Goal: Task Accomplishment & Management: Manage account settings

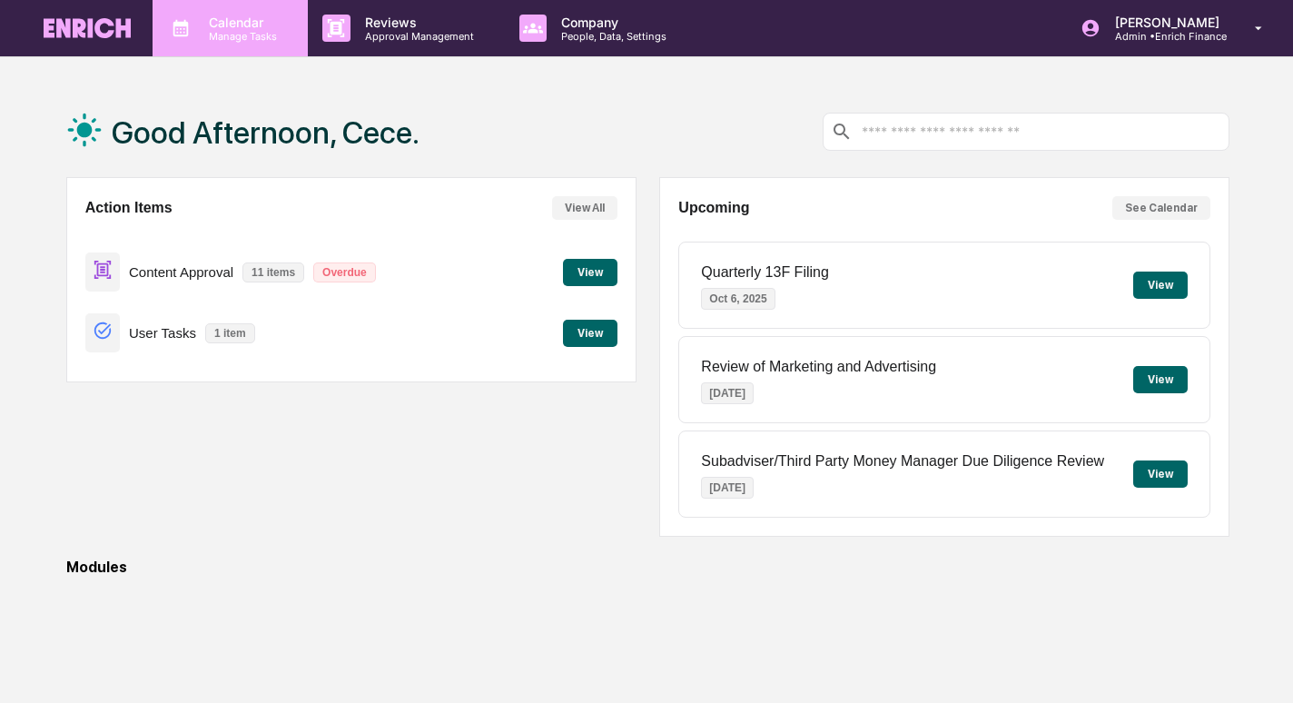
click at [249, 24] on p "Calendar" at bounding box center [240, 22] width 92 height 15
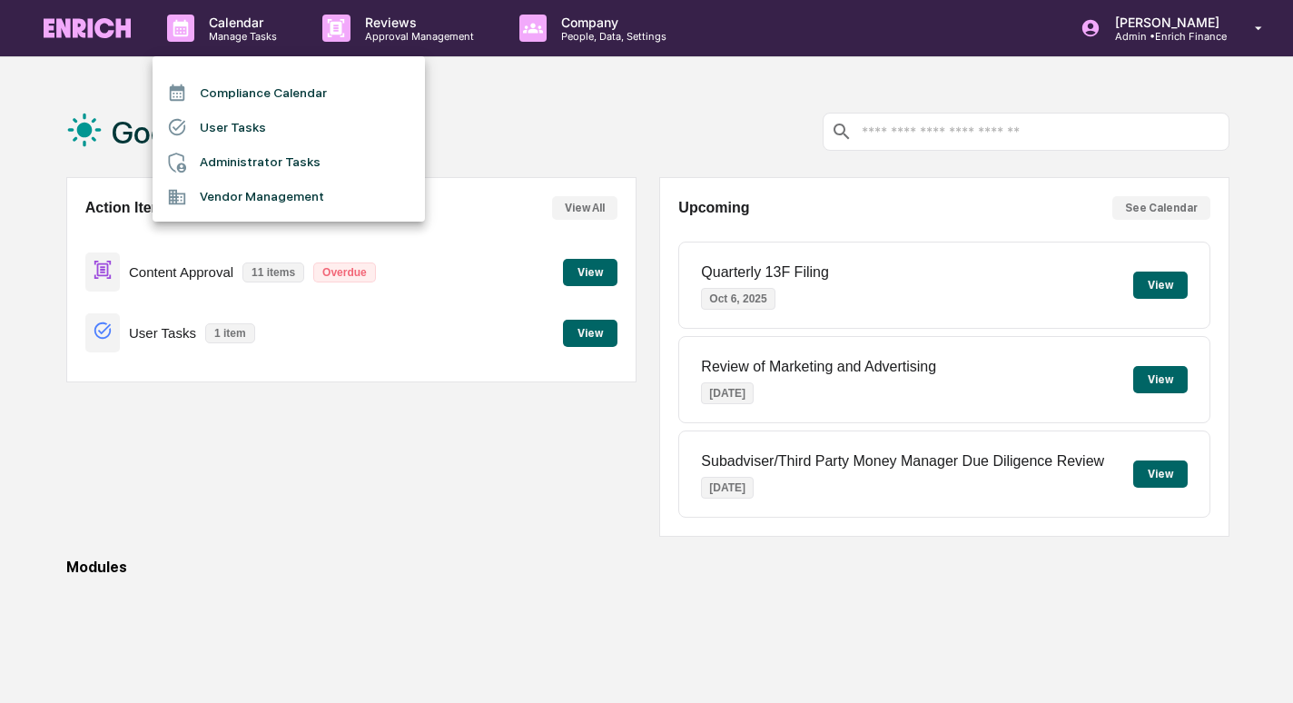
click at [326, 40] on div at bounding box center [646, 351] width 1293 height 703
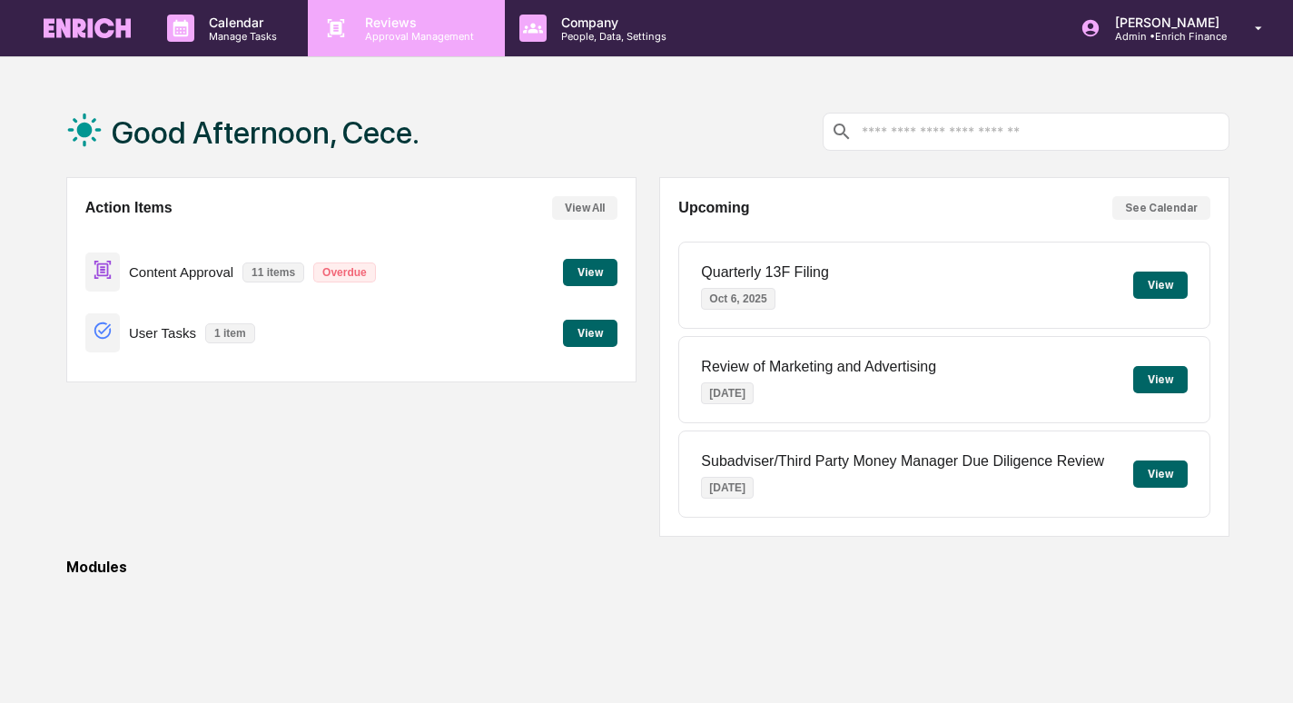
click at [382, 41] on p "Approval Management" at bounding box center [416, 36] width 133 height 13
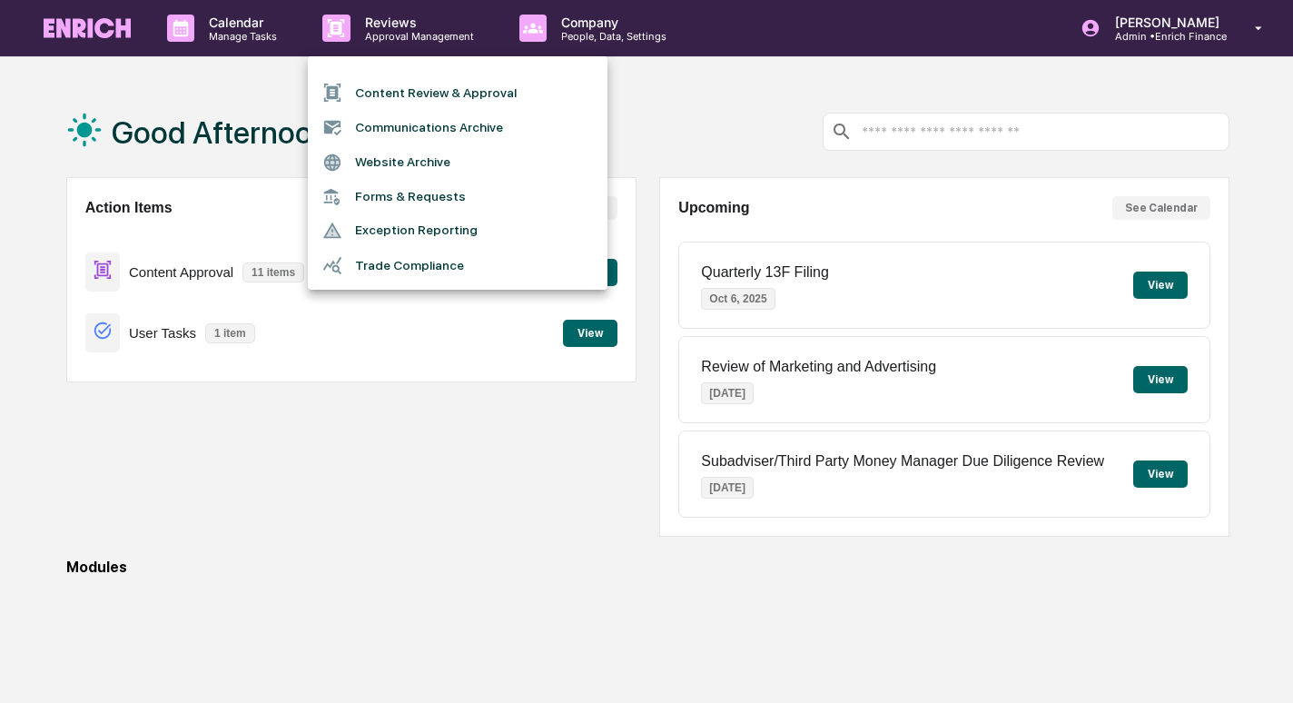
click at [421, 120] on li "Communications Archive" at bounding box center [458, 127] width 300 height 35
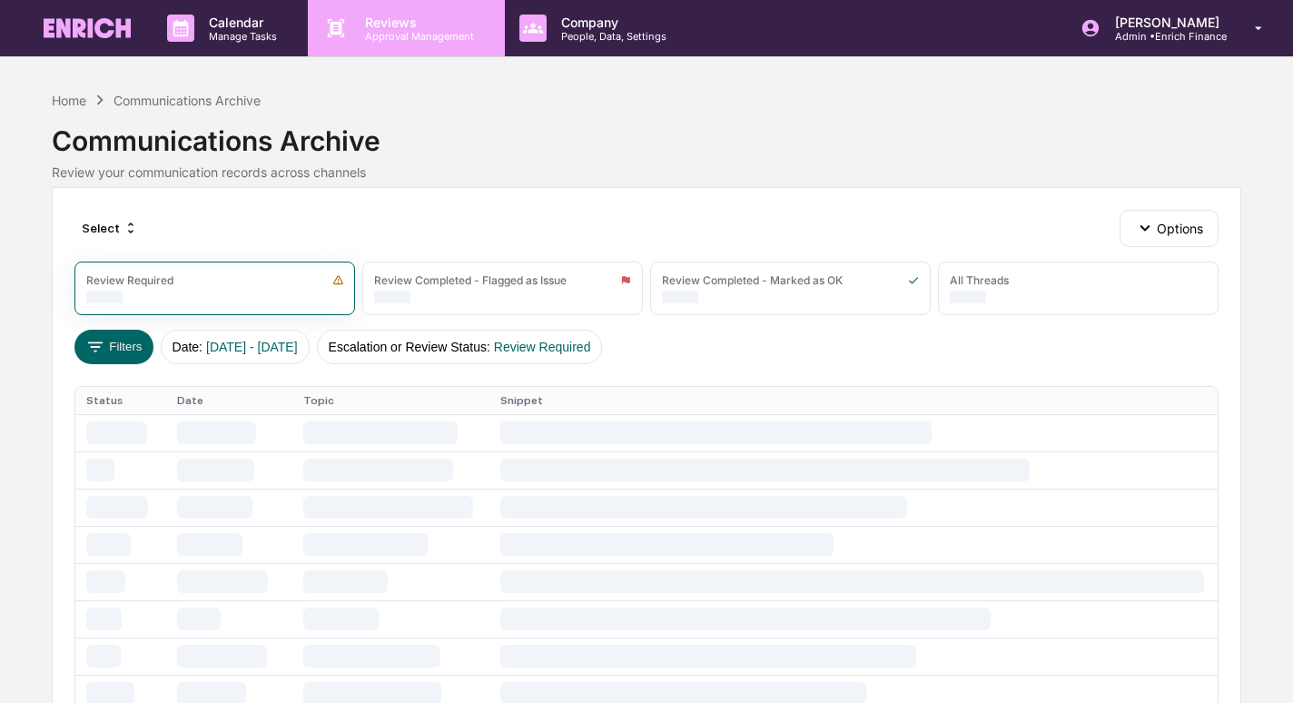
click at [449, 35] on p "Approval Management" at bounding box center [416, 36] width 133 height 13
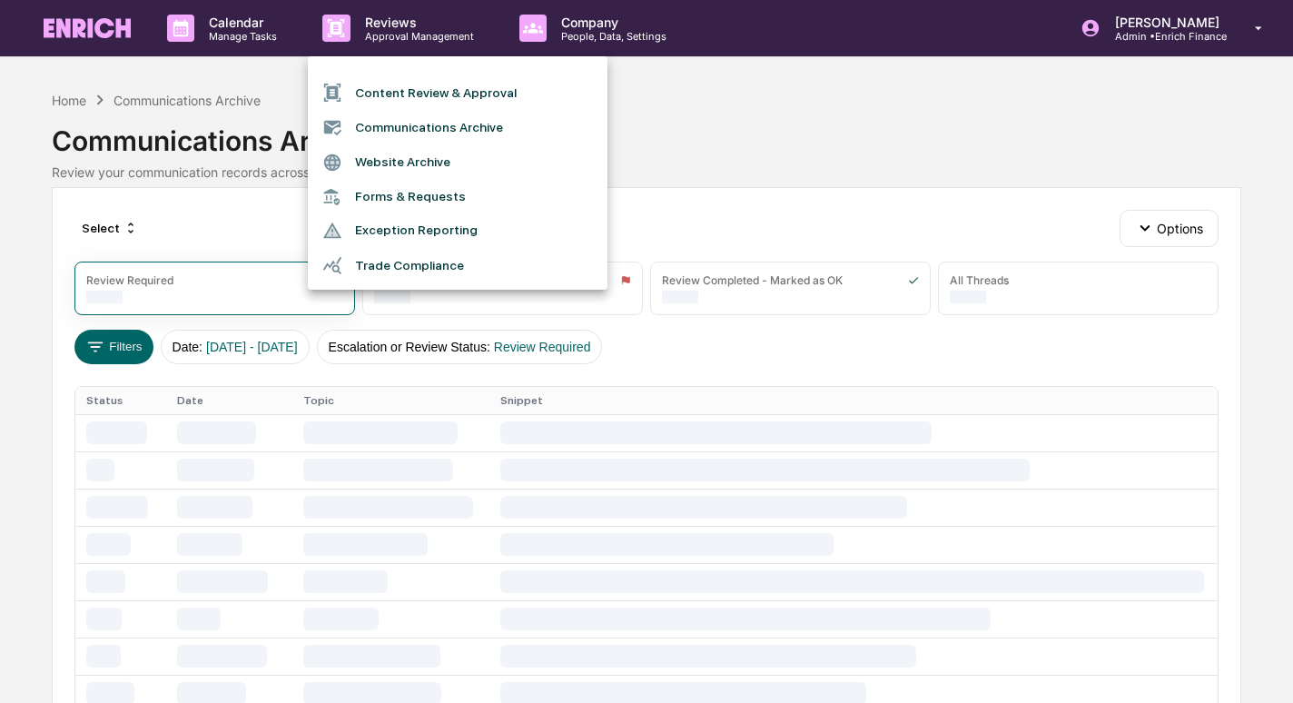
click at [475, 99] on li "Content Review & Approval" at bounding box center [458, 92] width 300 height 35
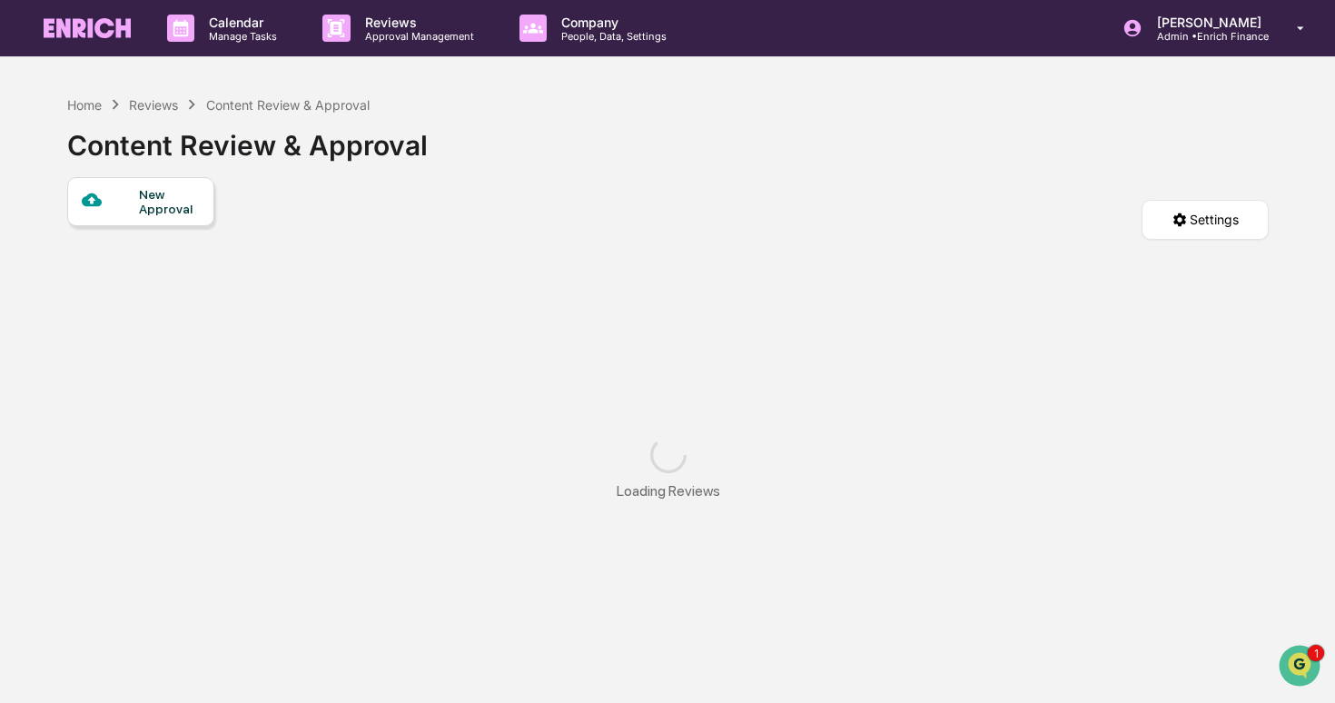
click at [867, 84] on div "Calendar Manage Tasks Reviews Approval Management Company People, Data, Setting…" at bounding box center [667, 394] width 1335 height 789
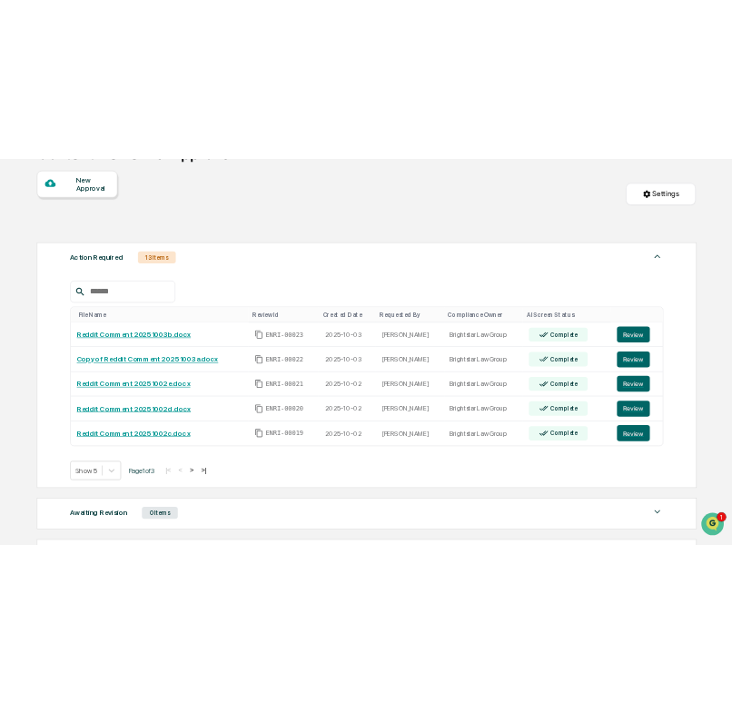
scroll to position [161, 0]
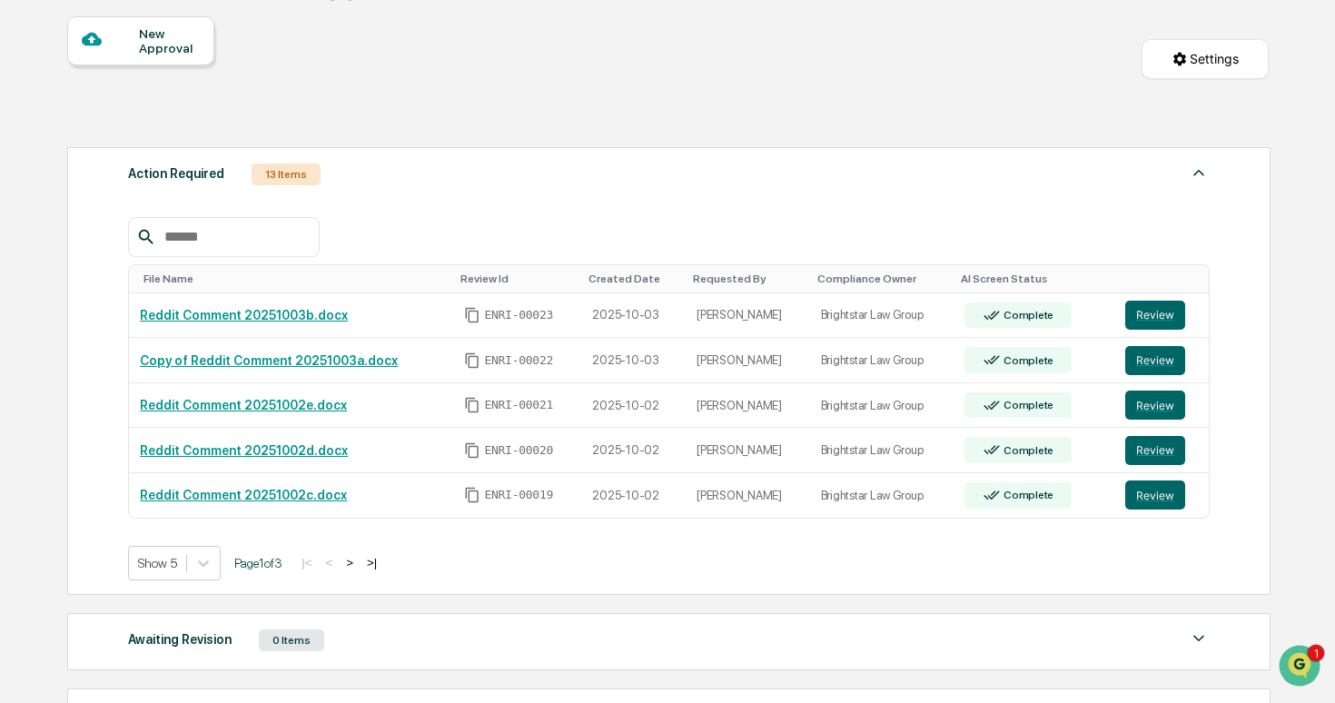
click at [359, 561] on button ">" at bounding box center [349, 562] width 18 height 15
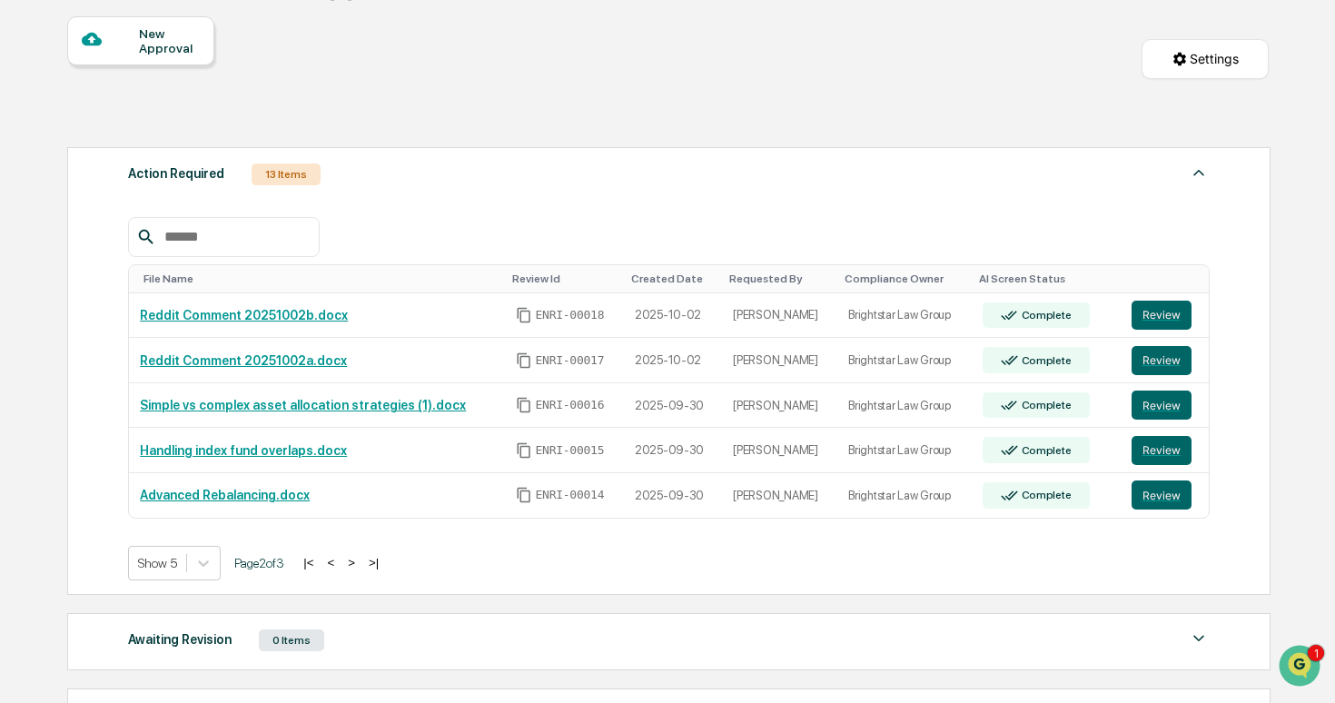
click at [360, 561] on button ">" at bounding box center [351, 562] width 18 height 15
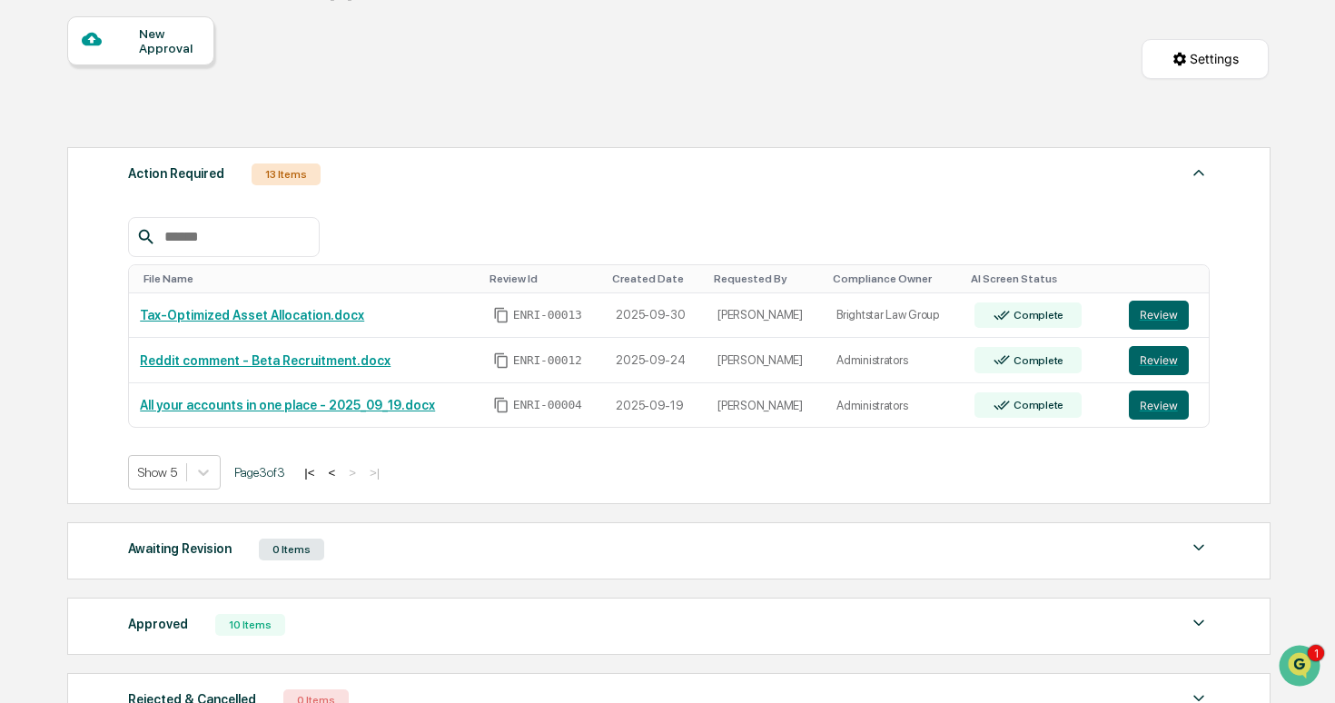
click at [23, 396] on div "Calendar Manage Tasks Reviews Approval Management Company People, Data, Setting…" at bounding box center [667, 349] width 1335 height 1021
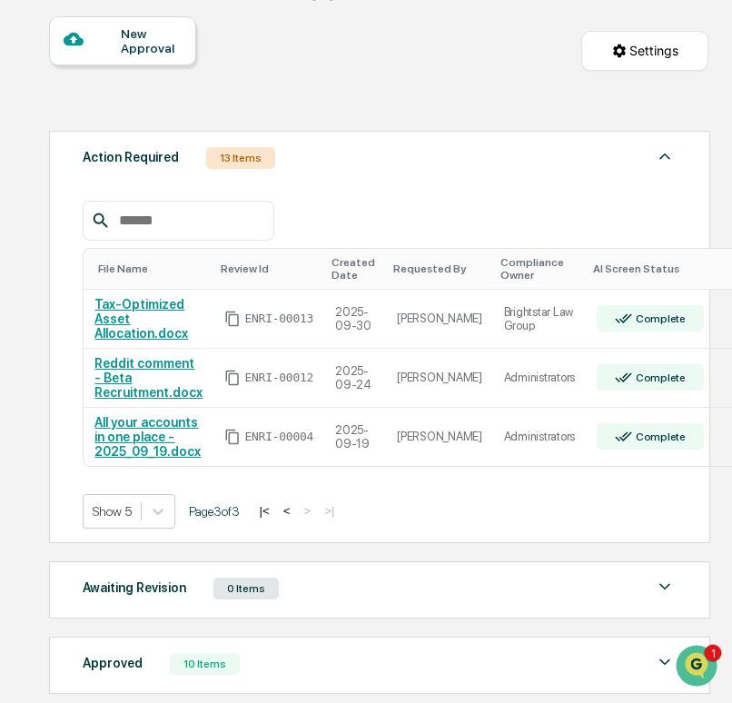
click at [296, 518] on button "<" at bounding box center [287, 510] width 18 height 15
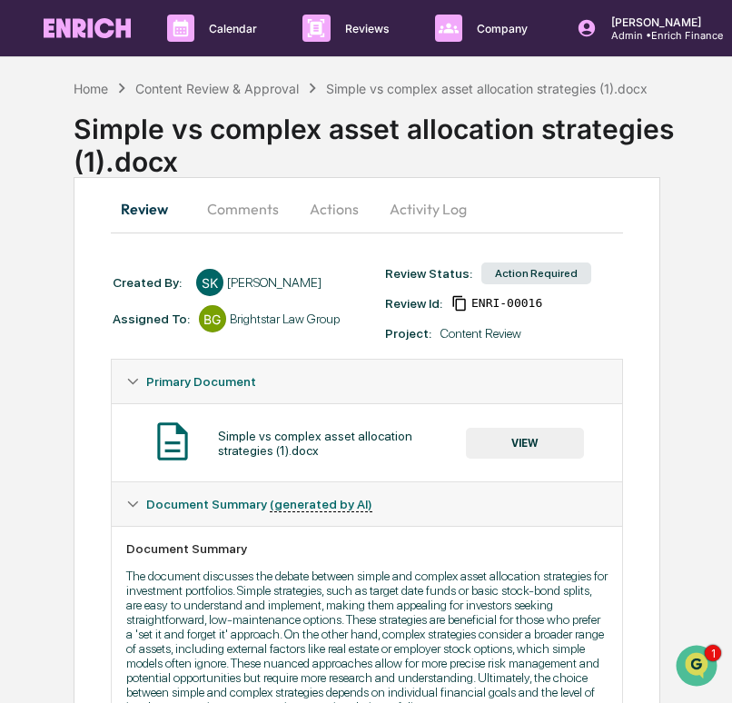
click at [256, 204] on button "Comments" at bounding box center [242, 209] width 101 height 44
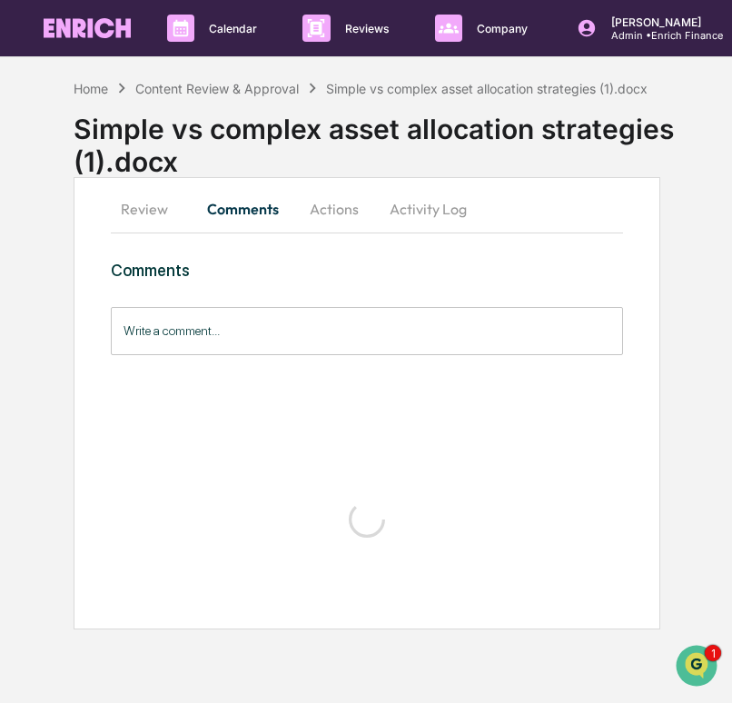
click at [332, 203] on button "Actions" at bounding box center [334, 209] width 82 height 44
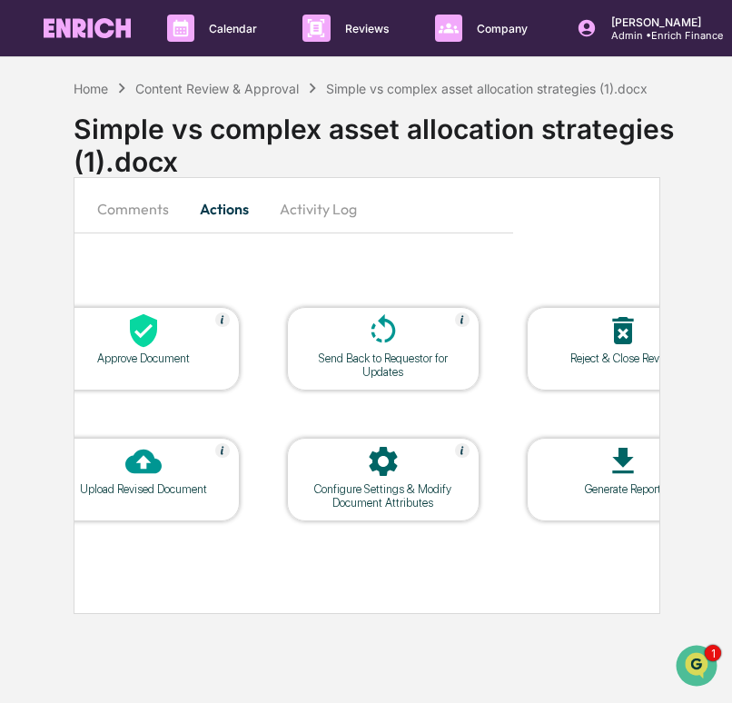
scroll to position [0, 141]
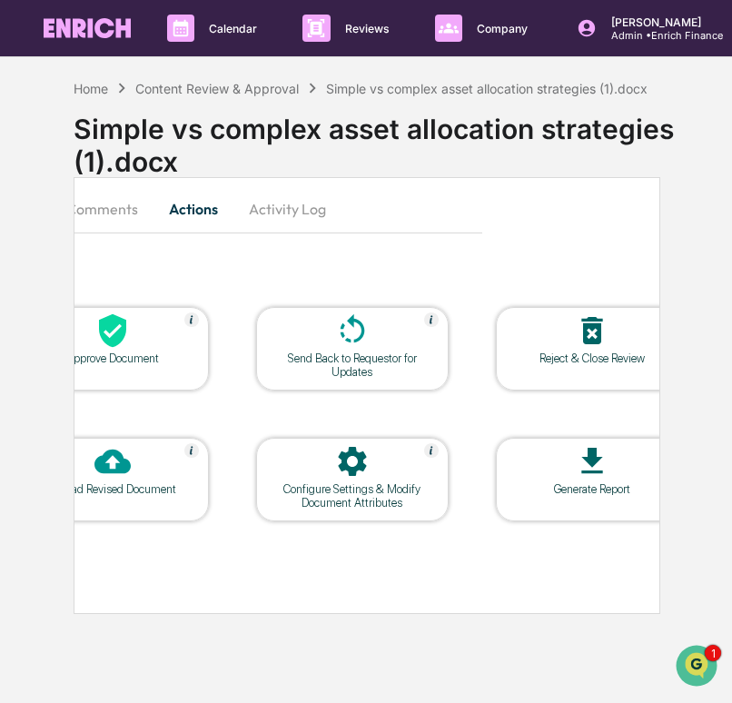
click at [365, 339] on icon at bounding box center [352, 330] width 36 height 36
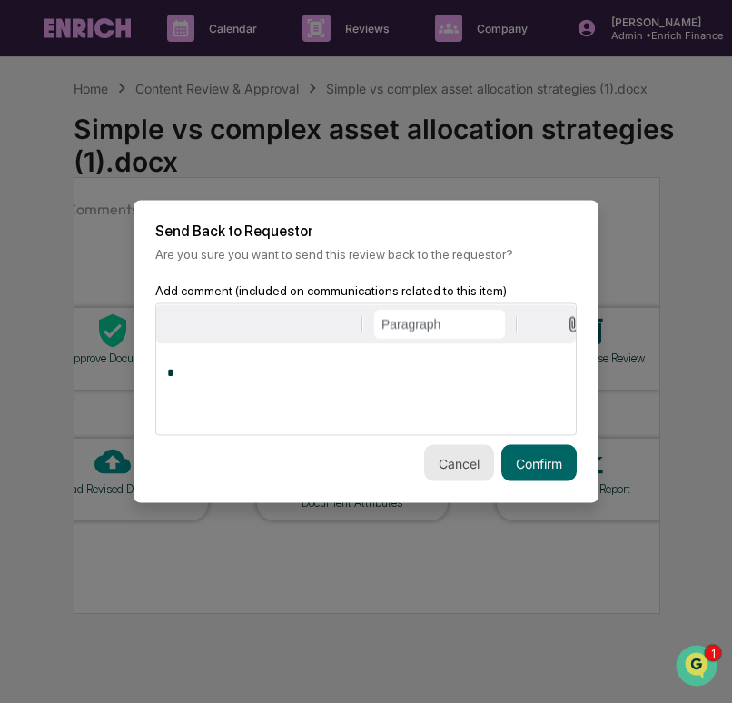
click at [460, 465] on button "Cancel" at bounding box center [459, 463] width 70 height 36
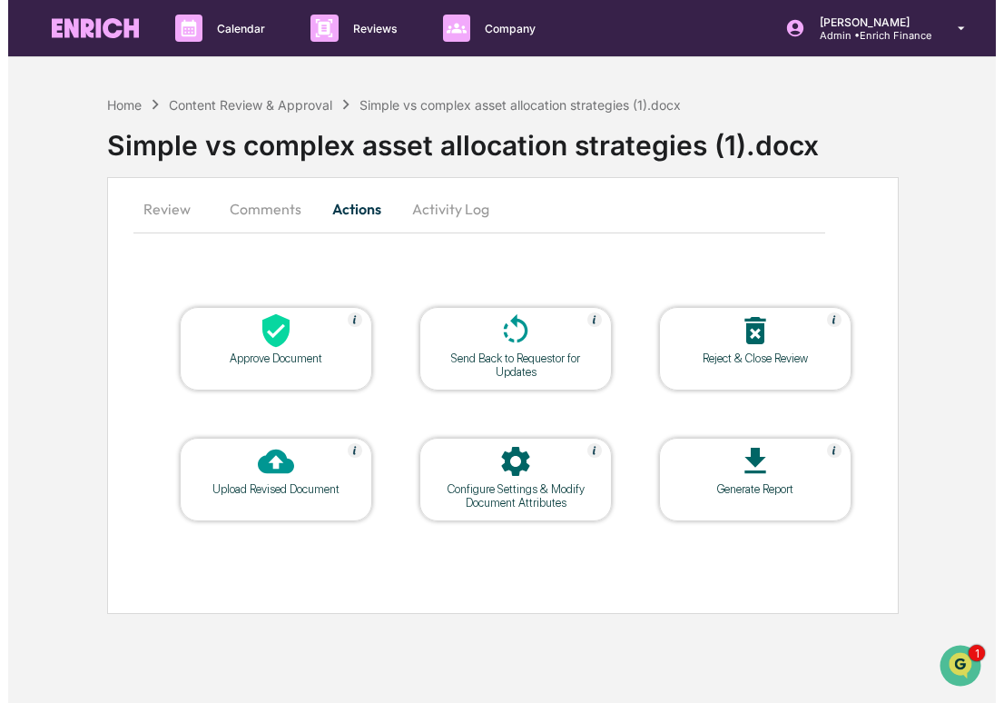
scroll to position [0, 11]
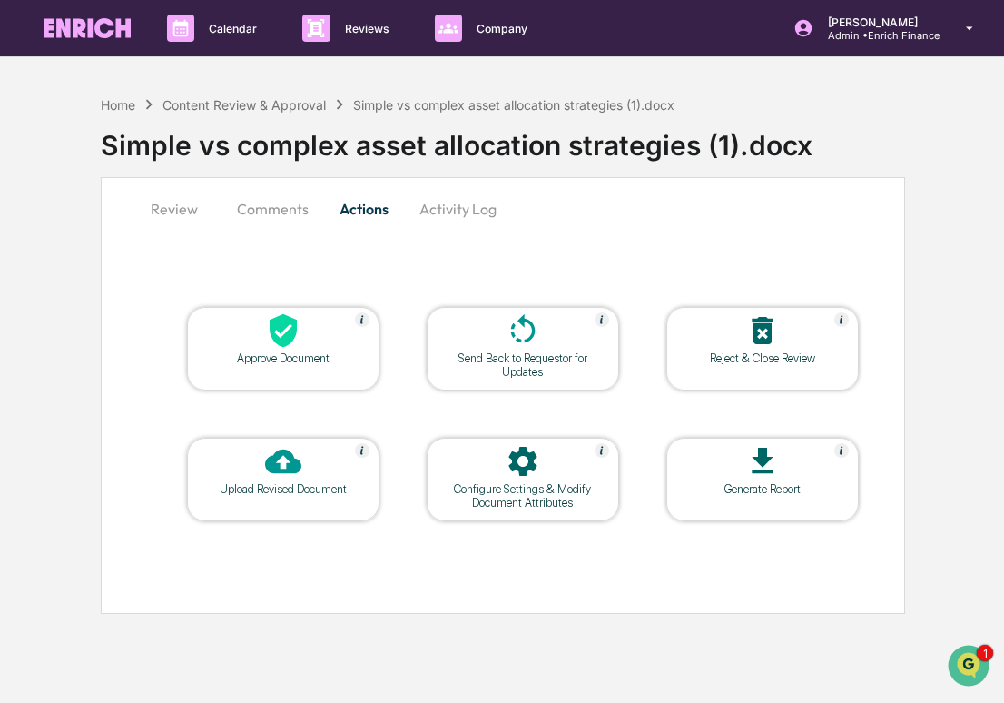
click at [232, 491] on div "Upload Revised Document" at bounding box center [283, 489] width 163 height 14
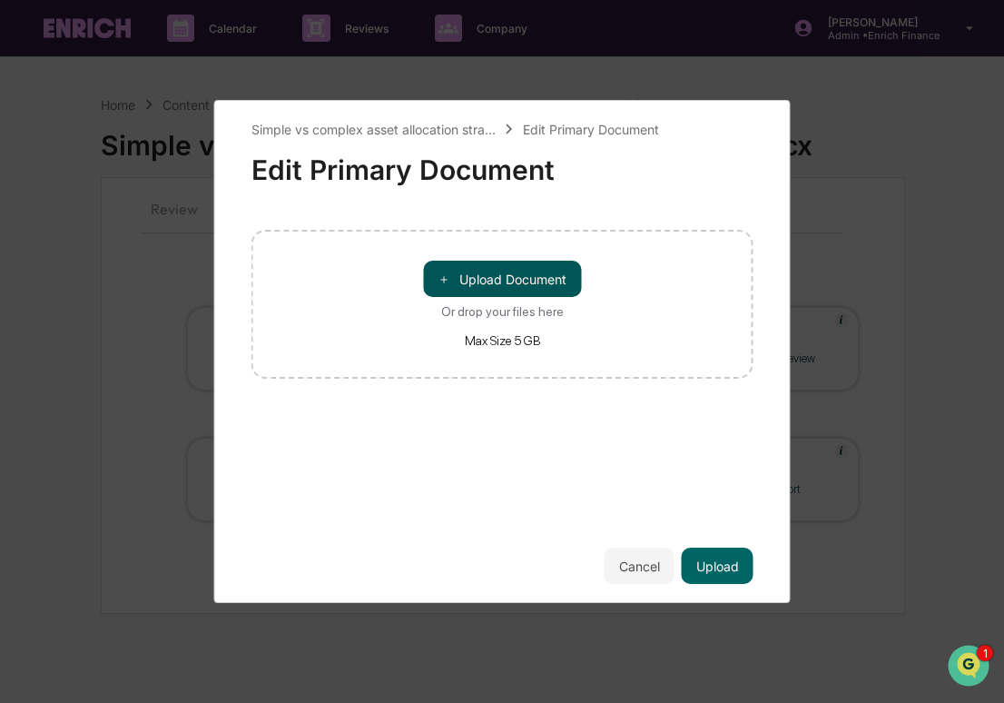
click at [510, 274] on button "＋ Upload Document" at bounding box center [502, 279] width 158 height 36
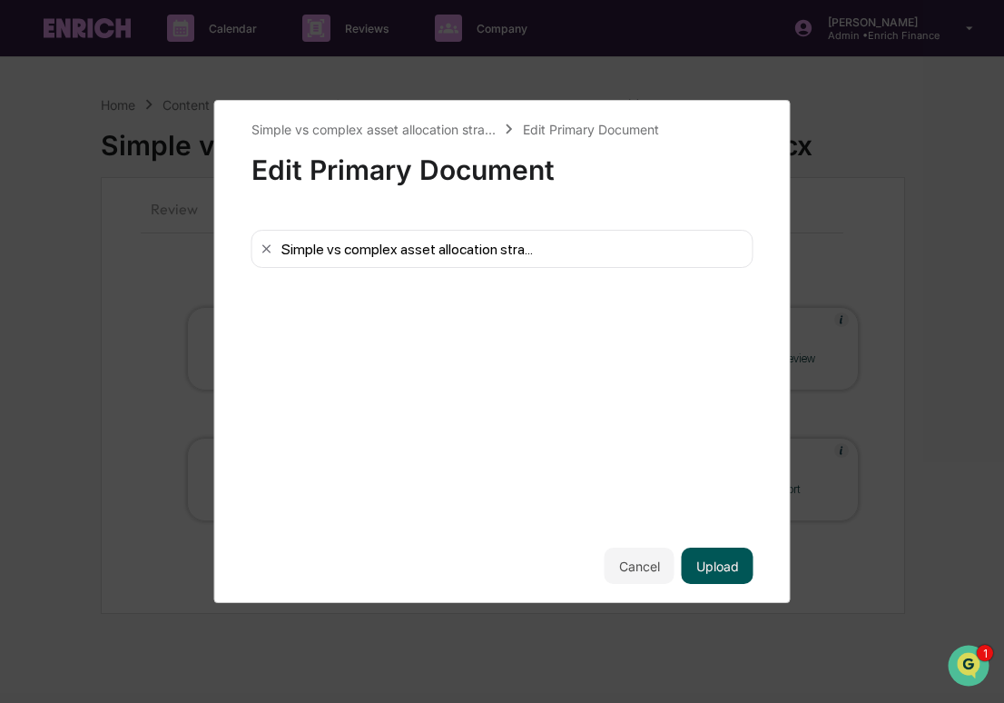
click at [719, 564] on button "Upload" at bounding box center [718, 565] width 72 height 36
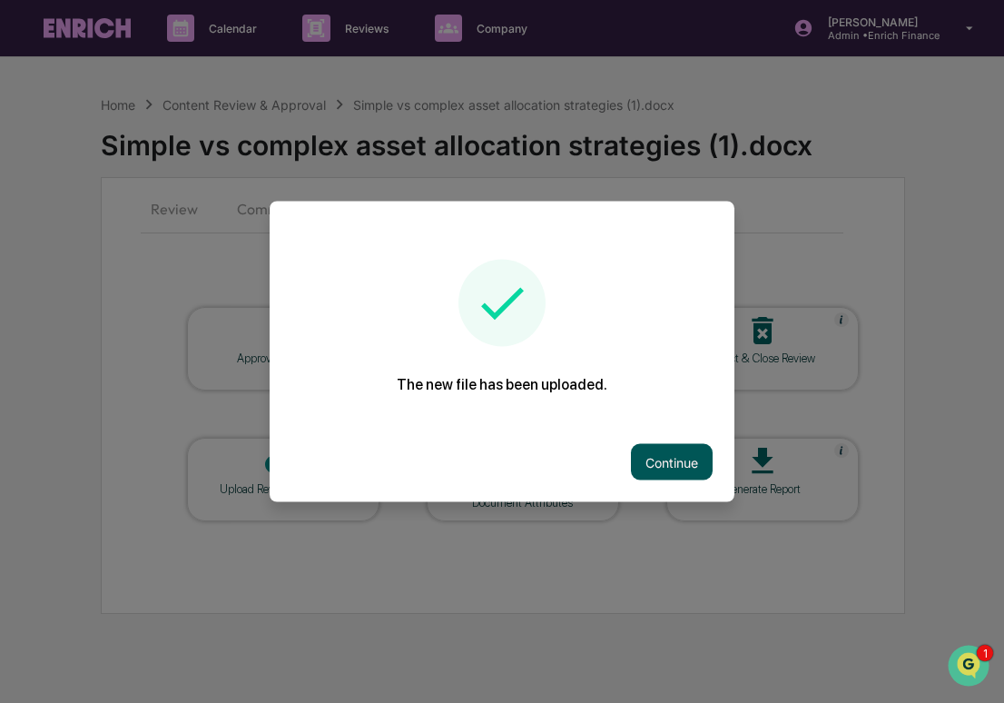
click at [671, 458] on button "Continue" at bounding box center [672, 462] width 82 height 36
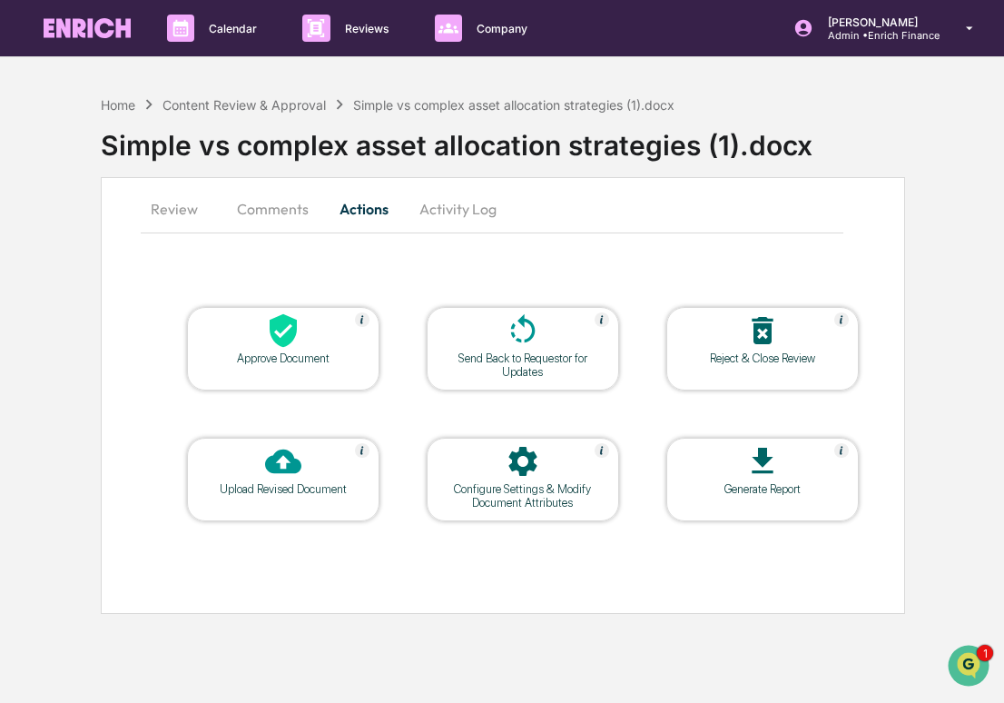
click at [166, 198] on button "Review" at bounding box center [182, 209] width 82 height 44
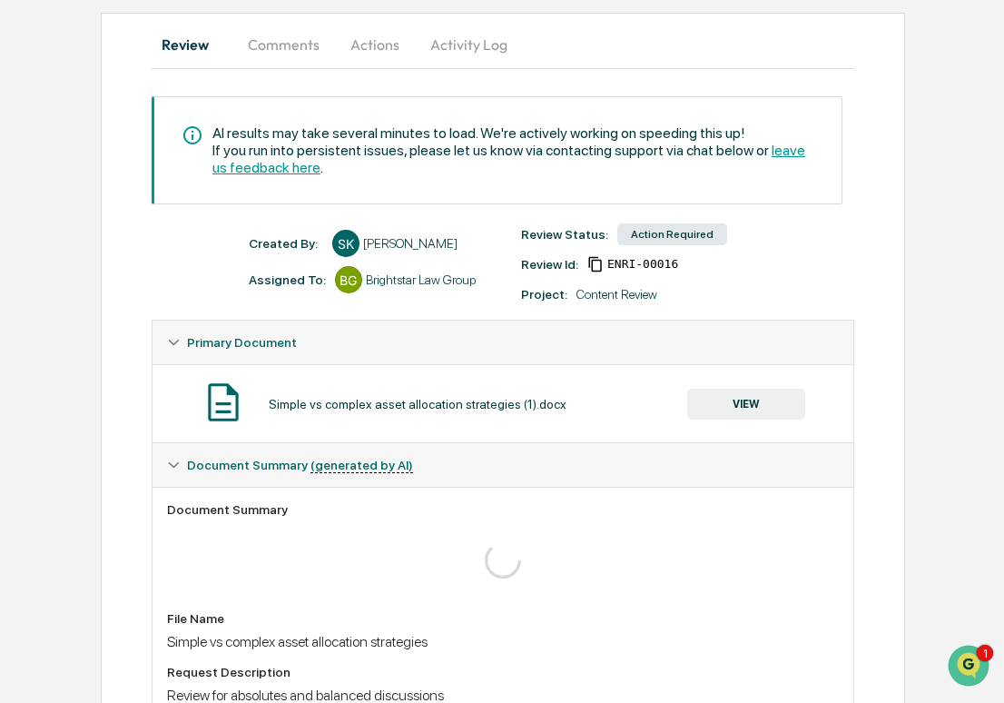
scroll to position [0, 0]
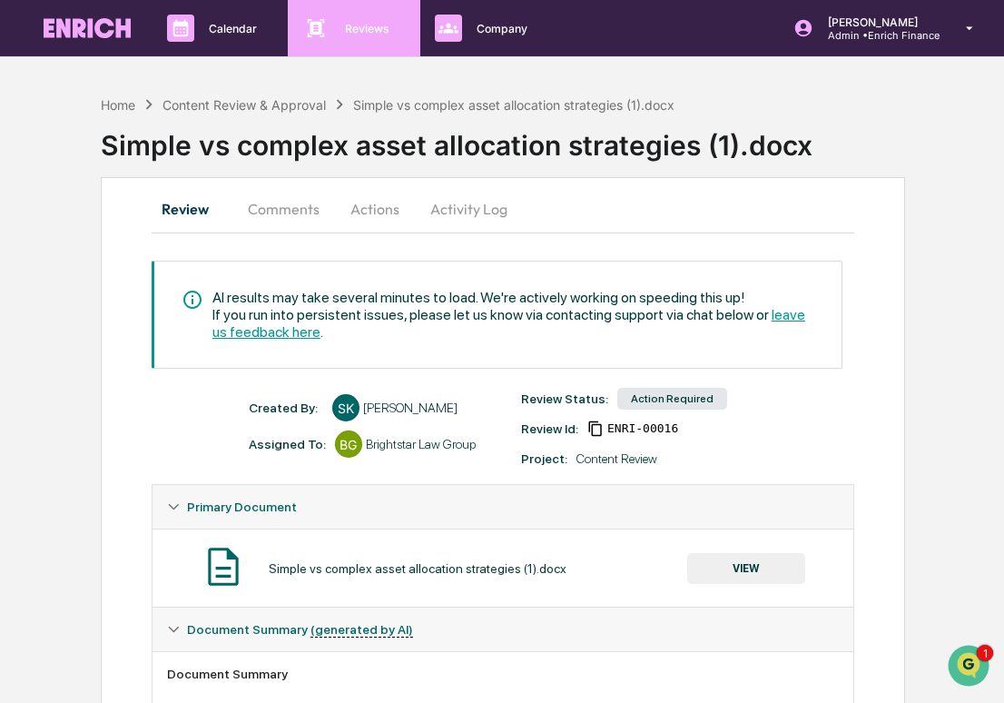
click at [314, 44] on div "Reviews Approval Management" at bounding box center [354, 28] width 132 height 56
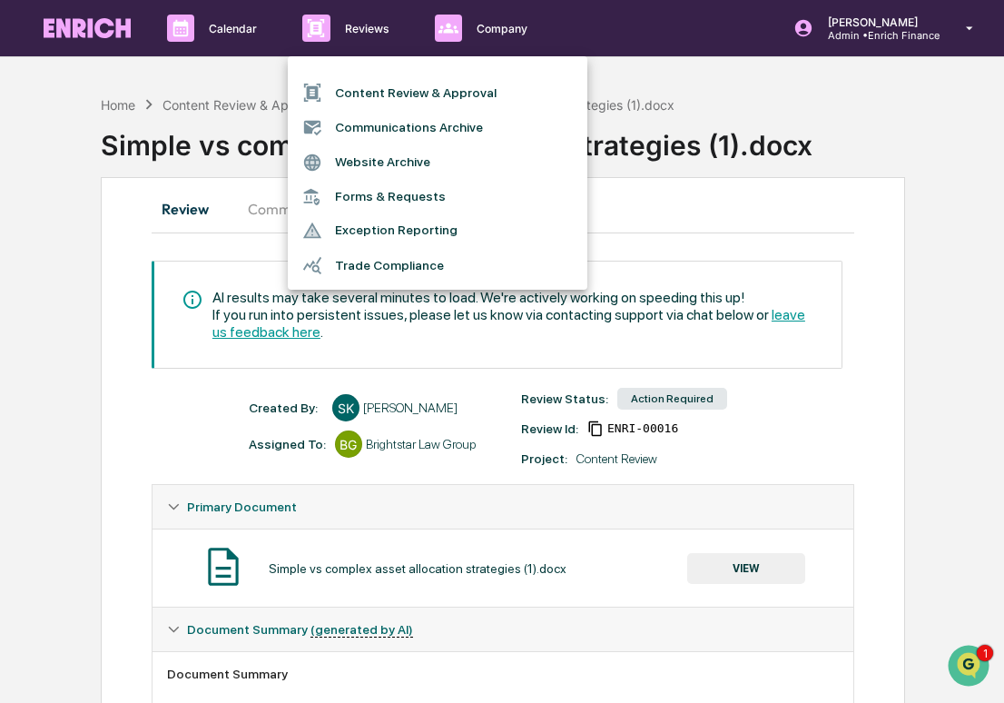
click at [361, 100] on li "Content Review & Approval" at bounding box center [438, 92] width 300 height 35
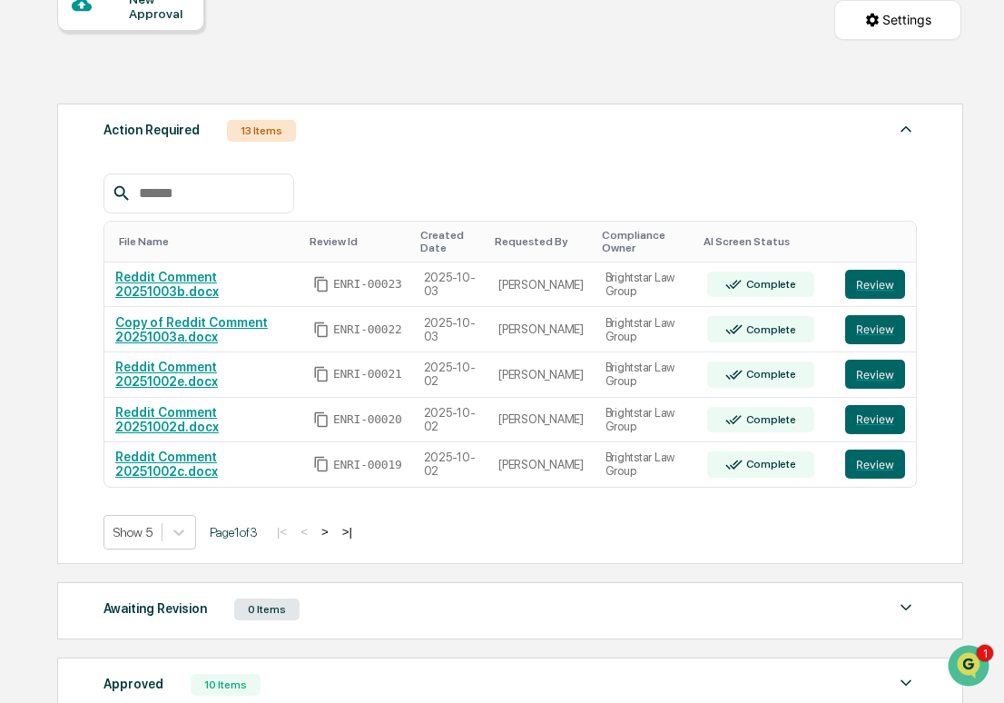
scroll to position [347, 0]
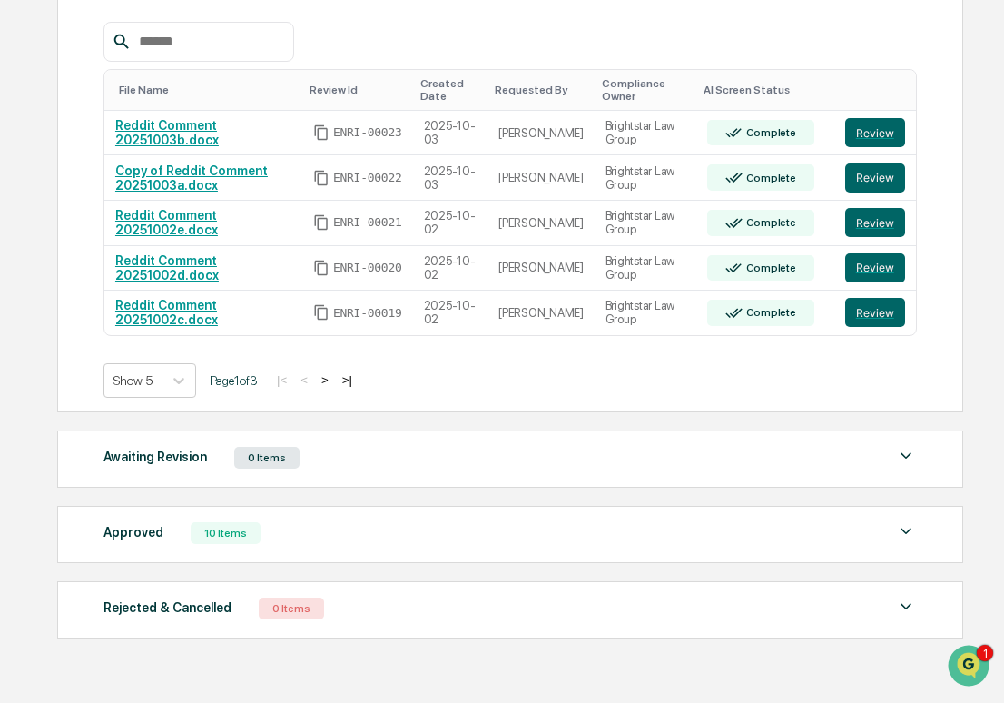
click at [345, 395] on div "Show 5 Page 1 of 3 |< < > >|" at bounding box center [510, 380] width 813 height 35
click at [334, 388] on button ">" at bounding box center [325, 379] width 18 height 15
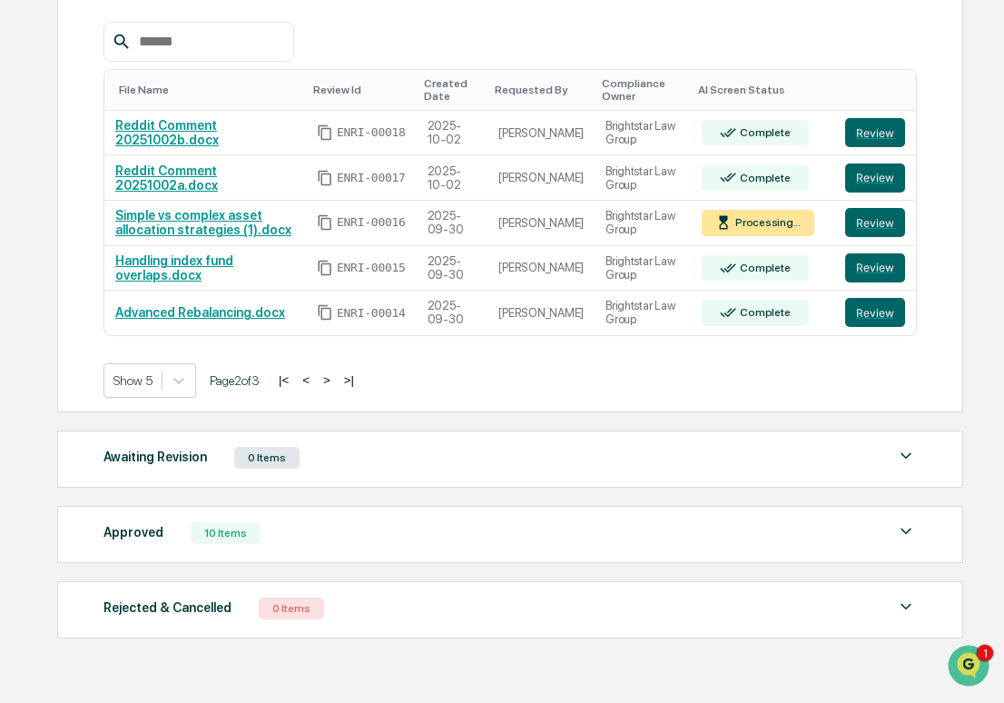
click at [336, 388] on button ">" at bounding box center [327, 379] width 18 height 15
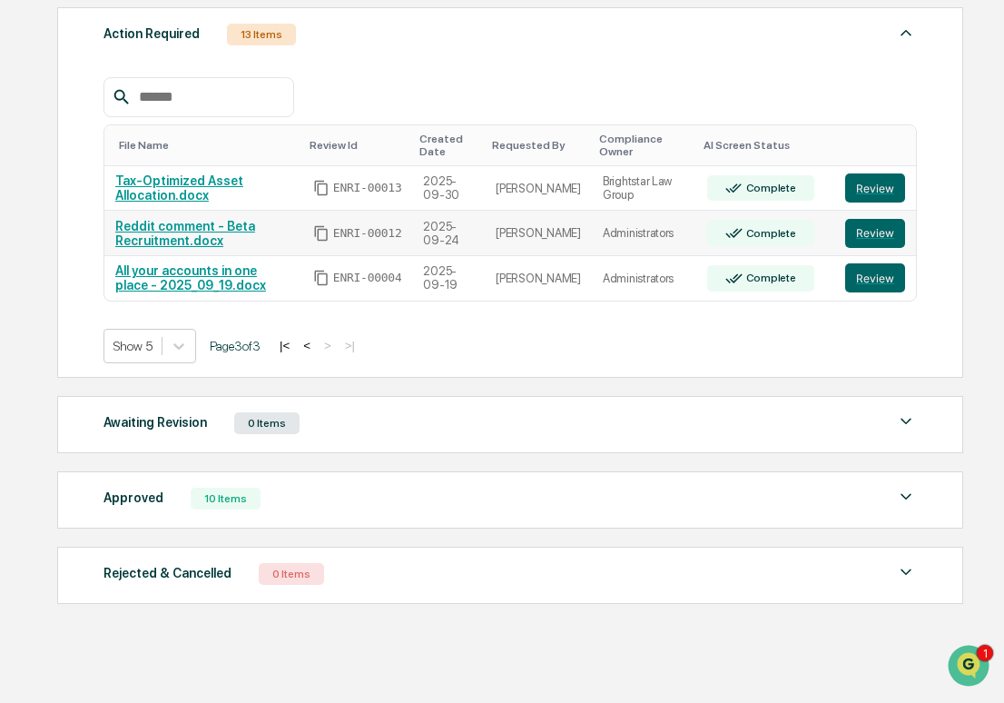
click at [191, 231] on link "Reddit comment - Beta Recruitment.docx" at bounding box center [185, 233] width 140 height 29
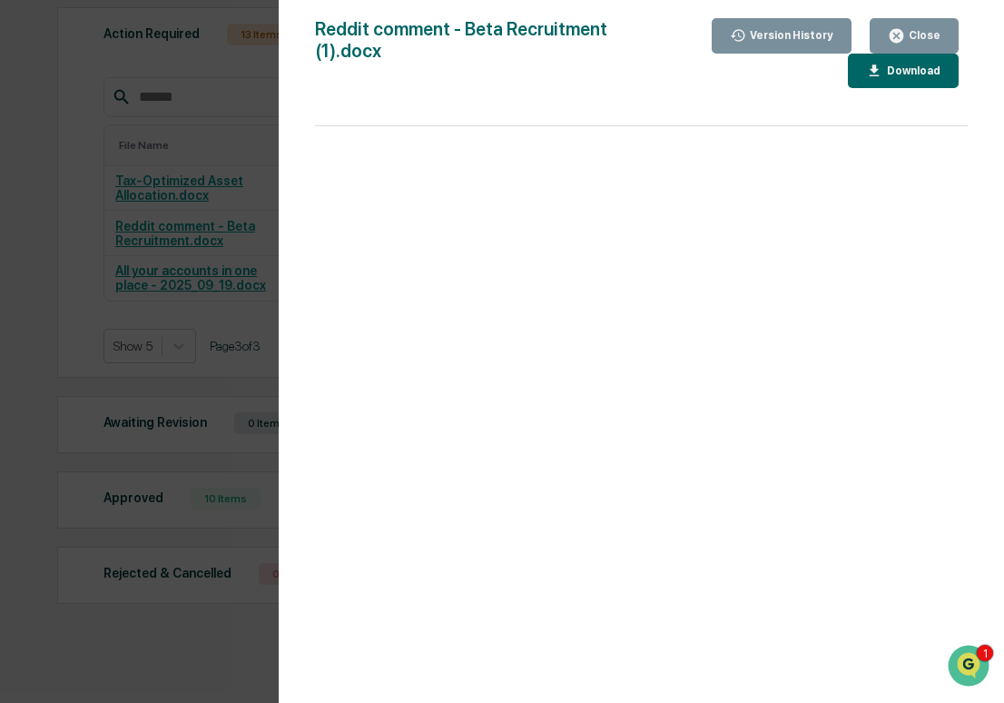
click at [731, 21] on button "Close" at bounding box center [914, 35] width 89 height 35
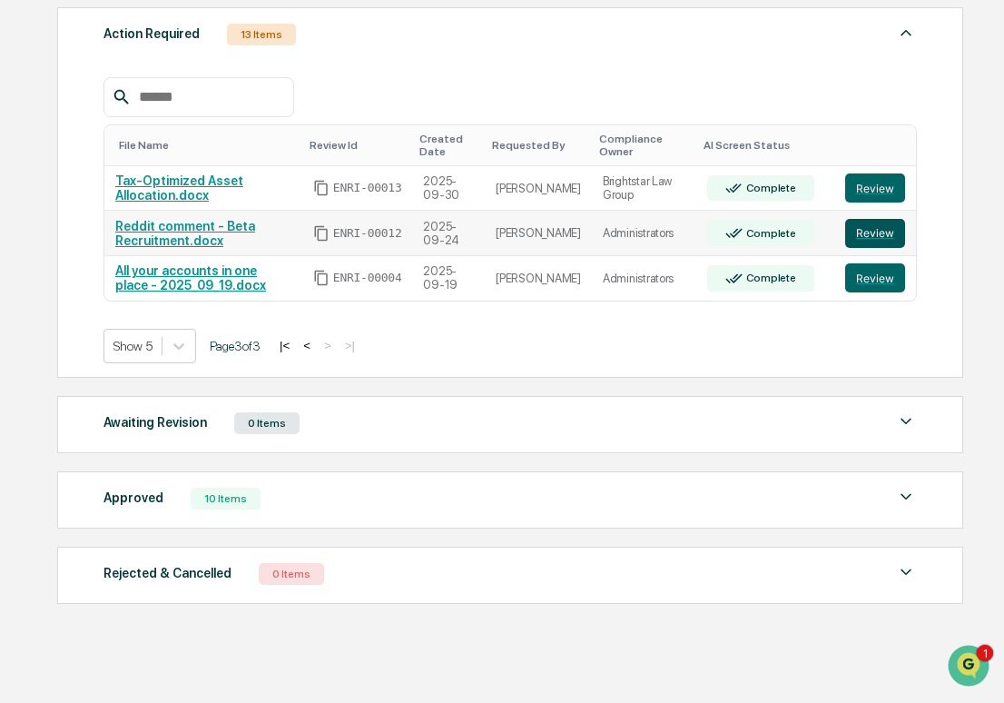
click at [731, 223] on button "Review" at bounding box center [875, 233] width 60 height 29
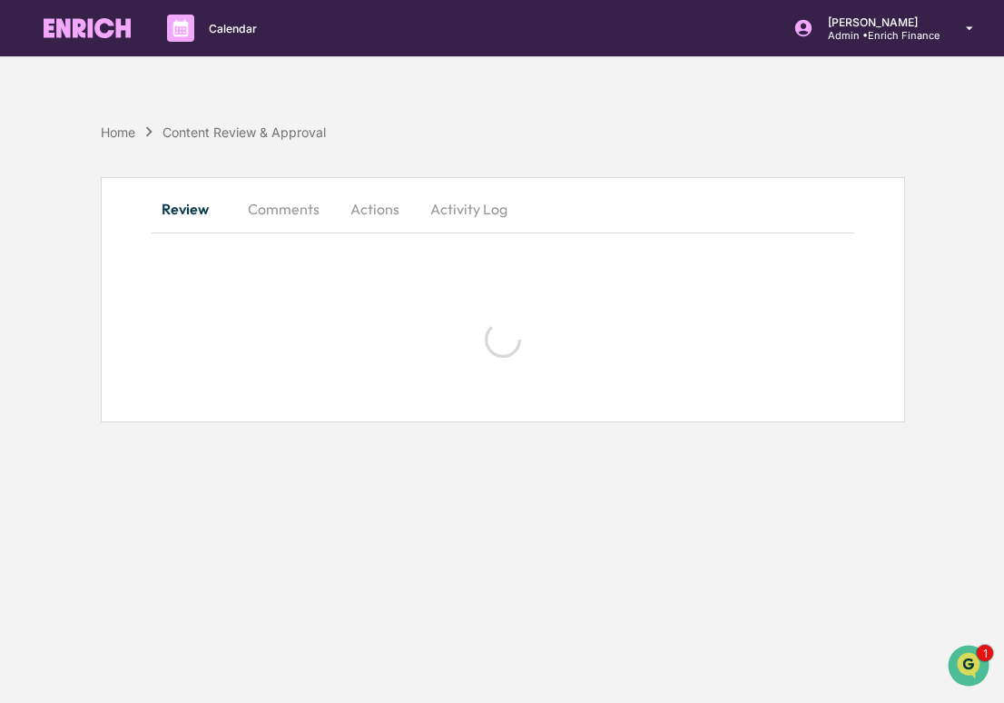
click at [281, 222] on button "Comments" at bounding box center [283, 209] width 101 height 44
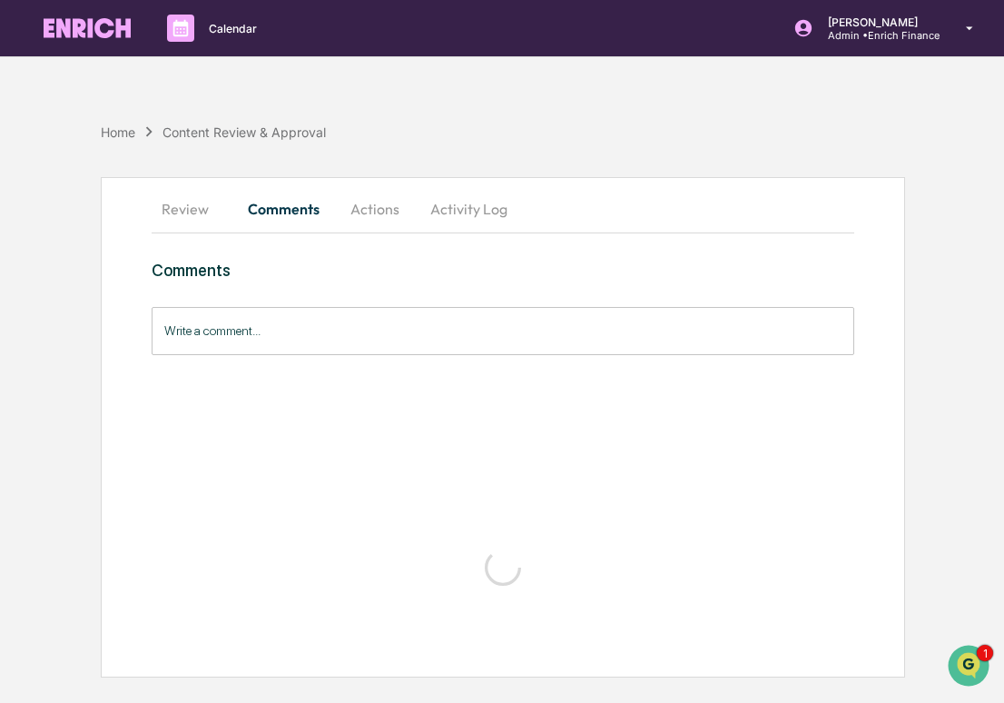
click at [211, 217] on button "Review" at bounding box center [193, 209] width 82 height 44
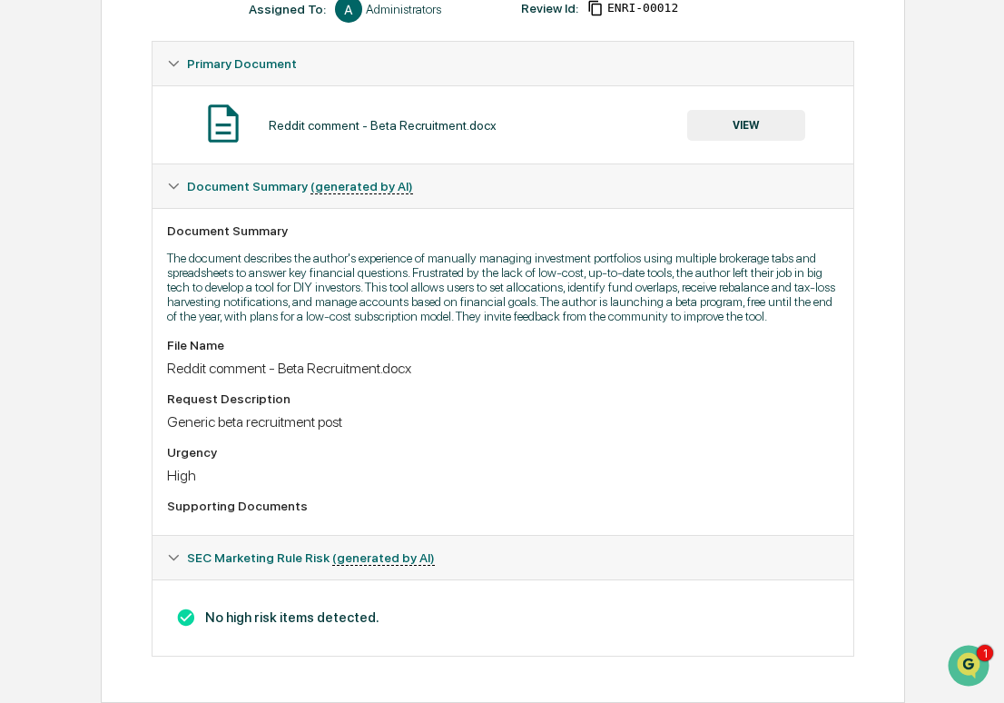
scroll to position [117, 0]
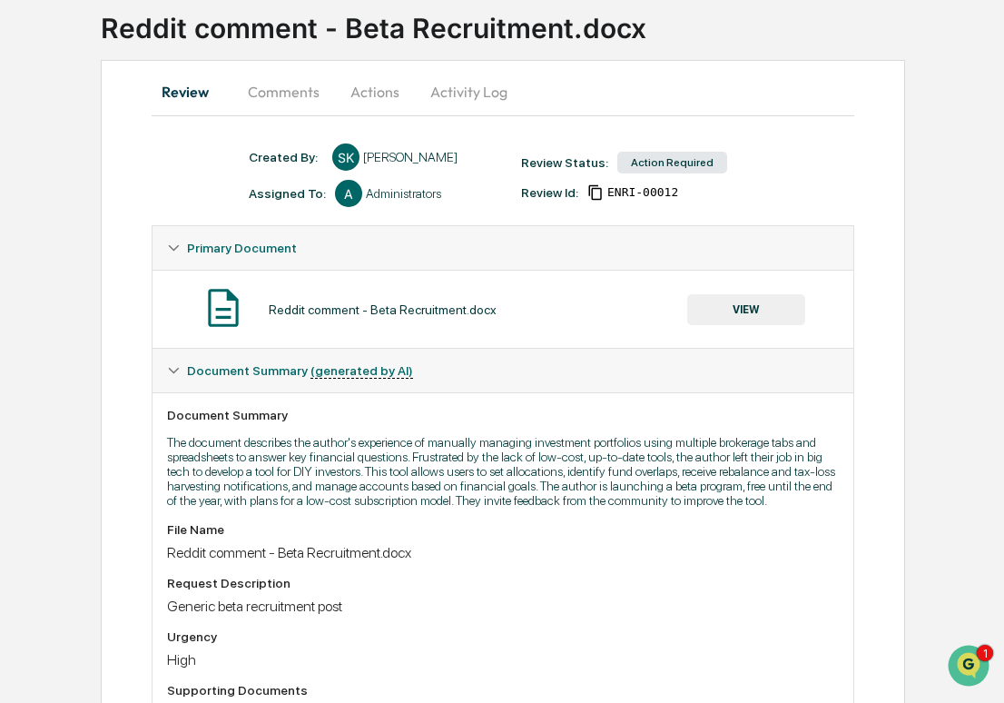
click at [742, 317] on button "VIEW" at bounding box center [746, 309] width 118 height 31
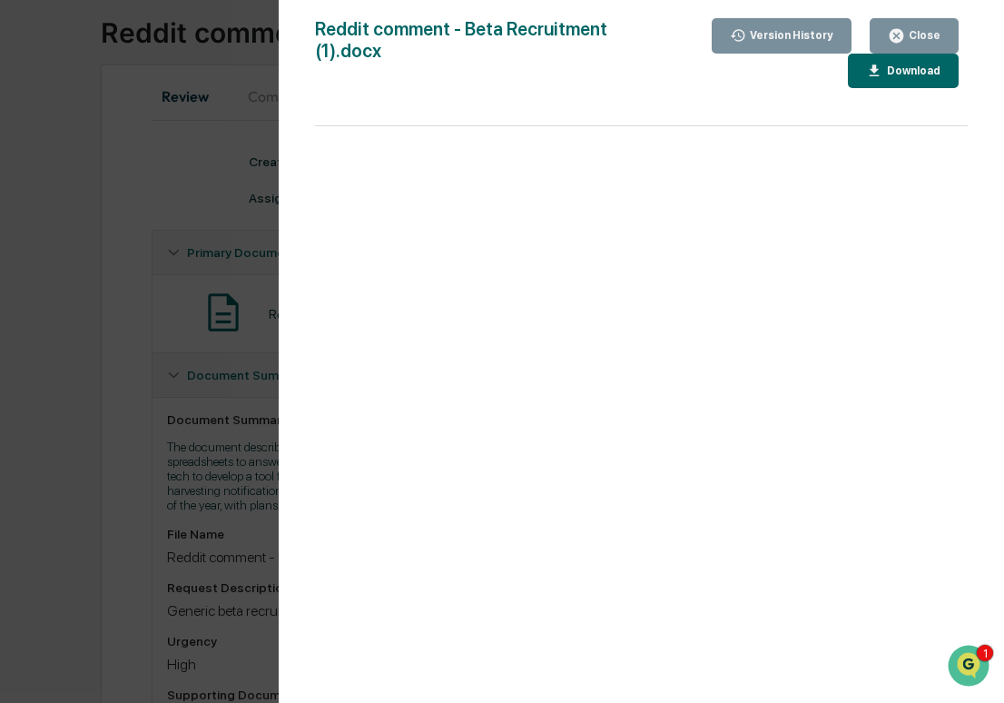
scroll to position [0, 0]
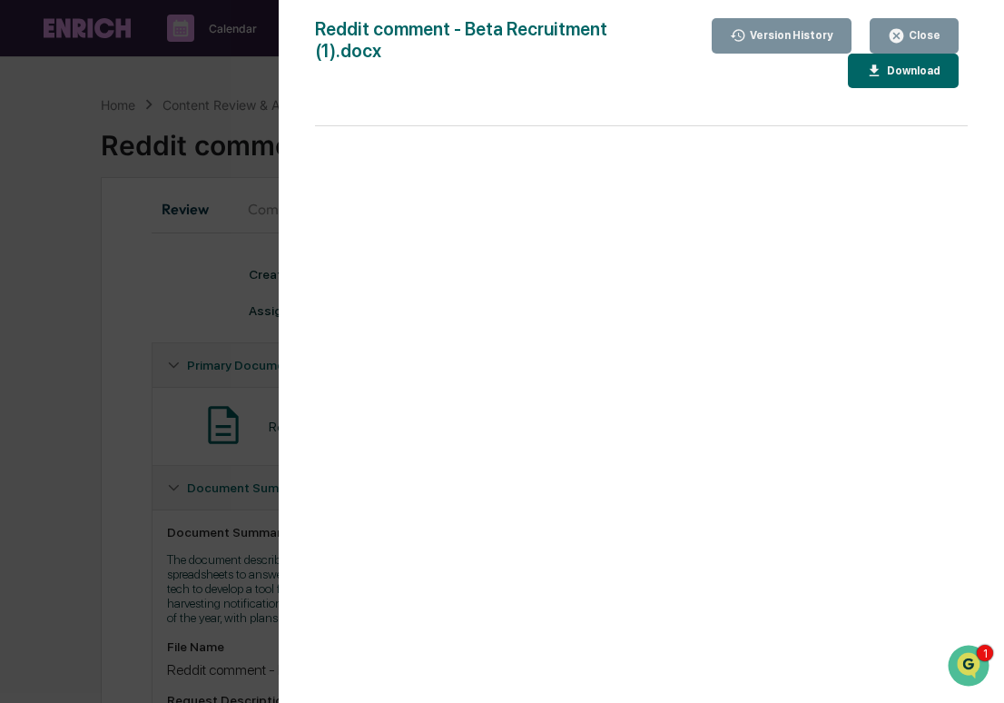
drag, startPoint x: 197, startPoint y: 415, endPoint x: 990, endPoint y: 97, distance: 853.9
click at [197, 415] on div "Version History 10/01/2025, 07:33 PM Sameer Kalwani 09/24/2025, 11:45 PM Sameer…" at bounding box center [502, 351] width 1004 height 703
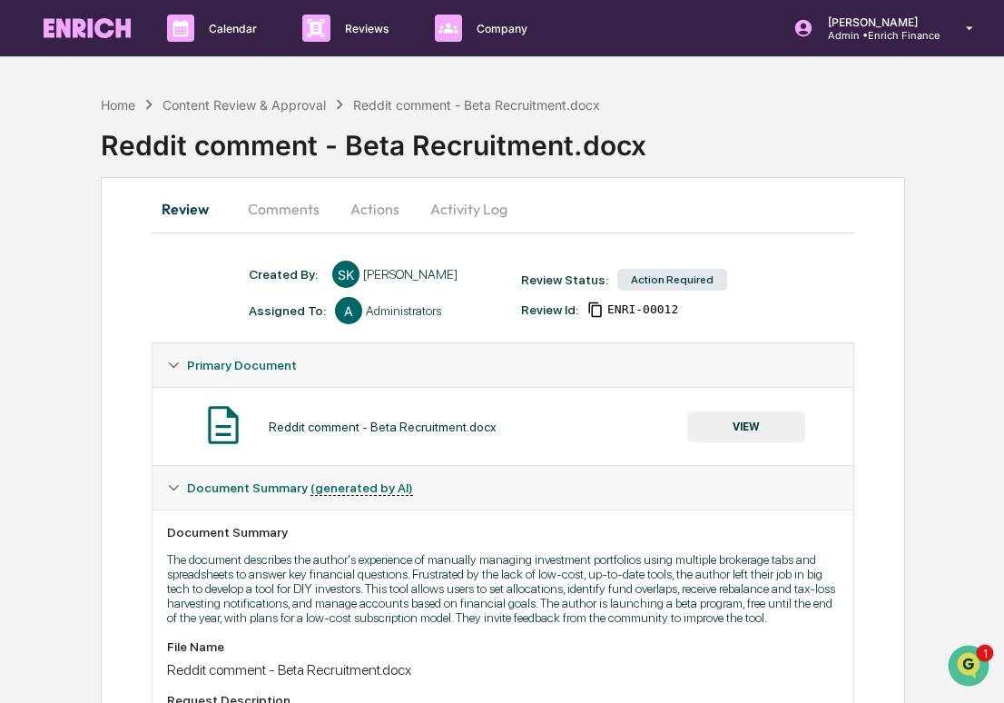
click at [379, 222] on button "Actions" at bounding box center [375, 209] width 82 height 44
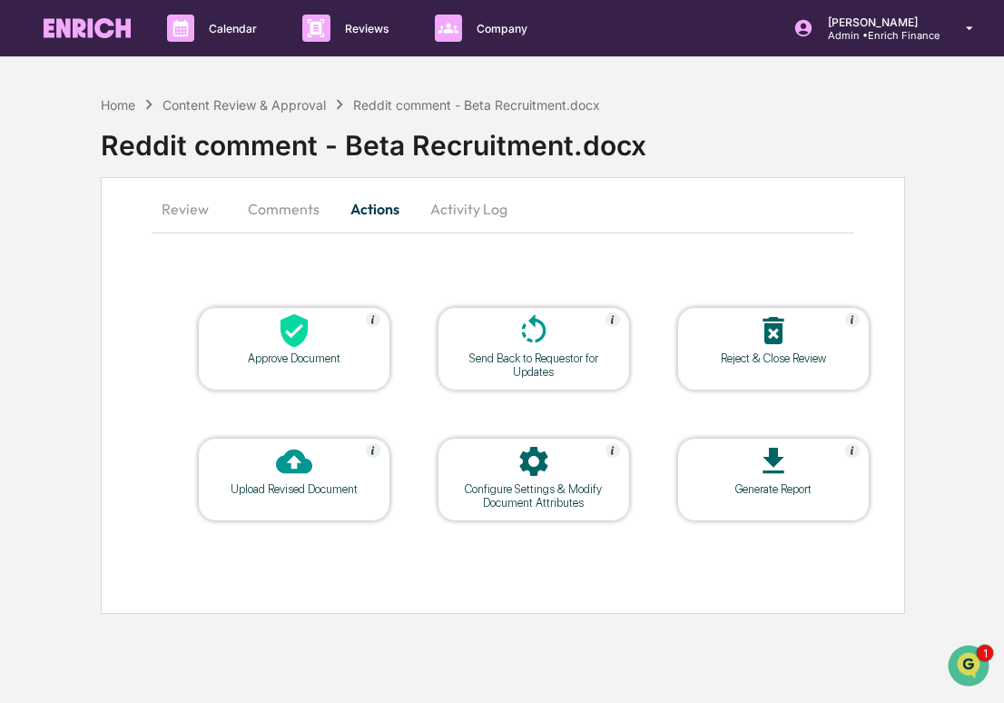
click at [326, 357] on div "Approve Document" at bounding box center [293, 358] width 163 height 14
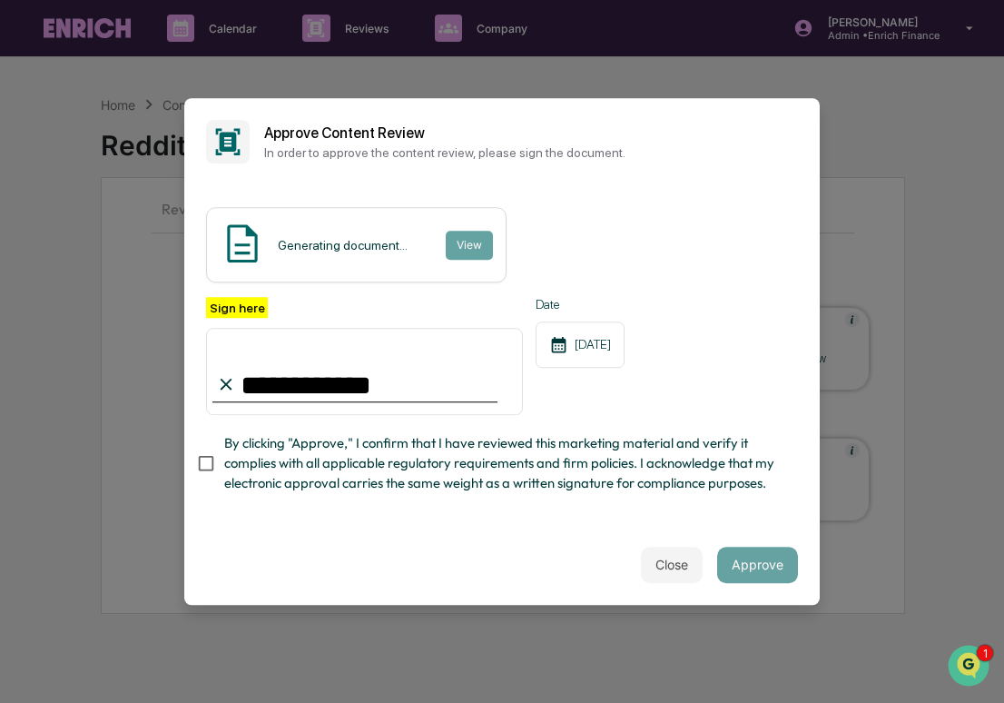
type input "**********"
click at [791, 584] on div "Close Approve" at bounding box center [502, 565] width 636 height 80
click at [781, 571] on button "Approve" at bounding box center [757, 565] width 81 height 36
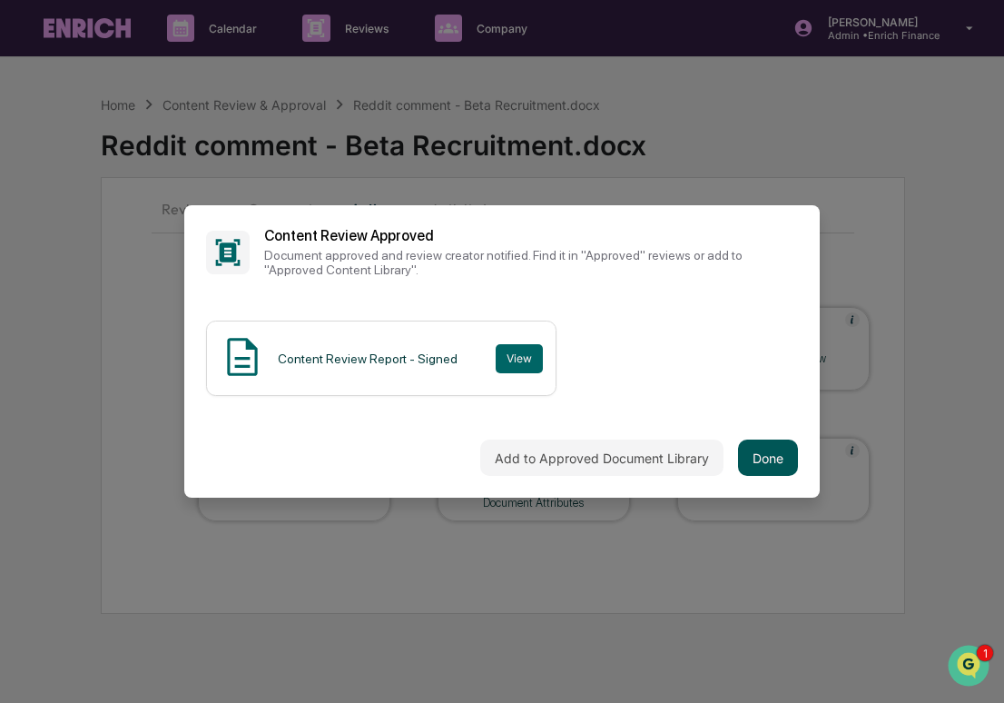
click at [753, 448] on button "Done" at bounding box center [768, 457] width 60 height 36
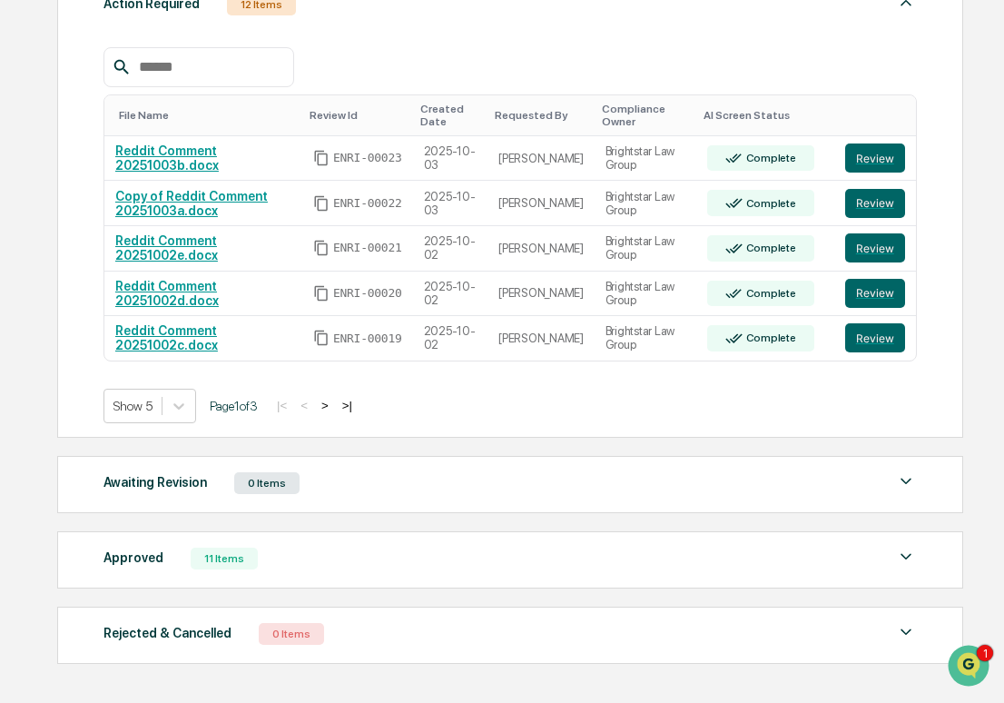
scroll to position [384, 0]
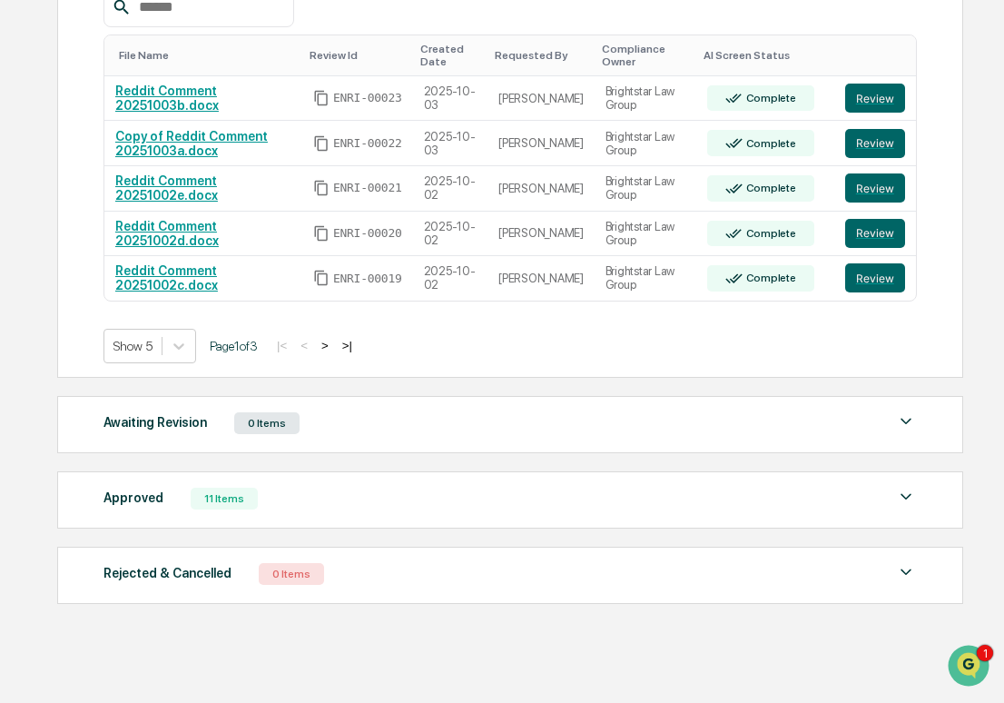
click at [330, 492] on div "Approved 11 Items" at bounding box center [510, 498] width 813 height 25
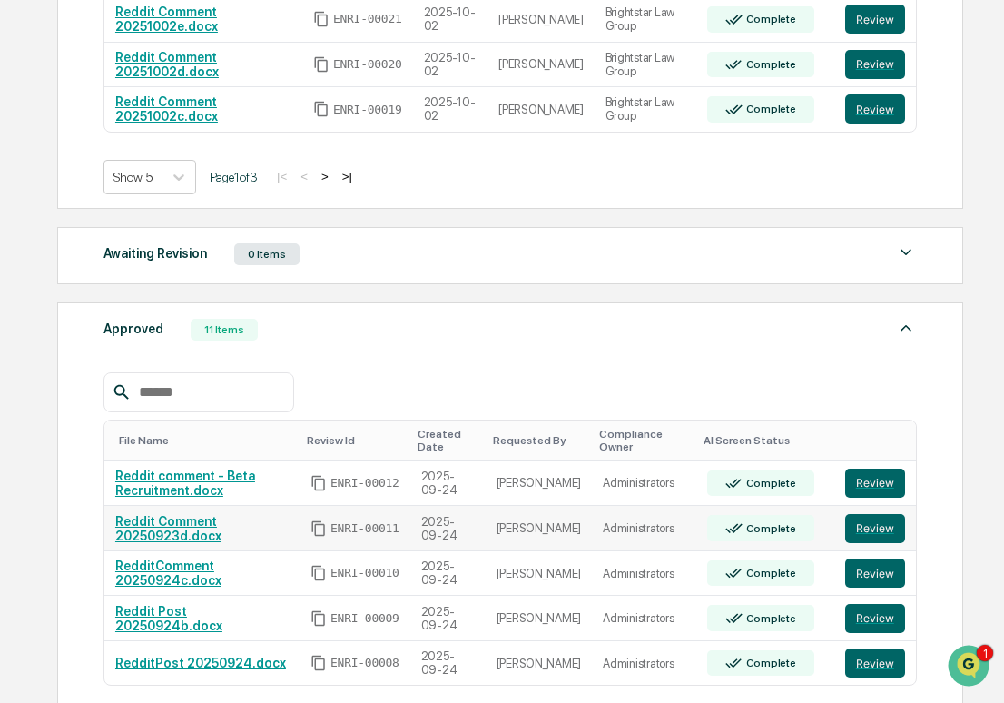
scroll to position [559, 0]
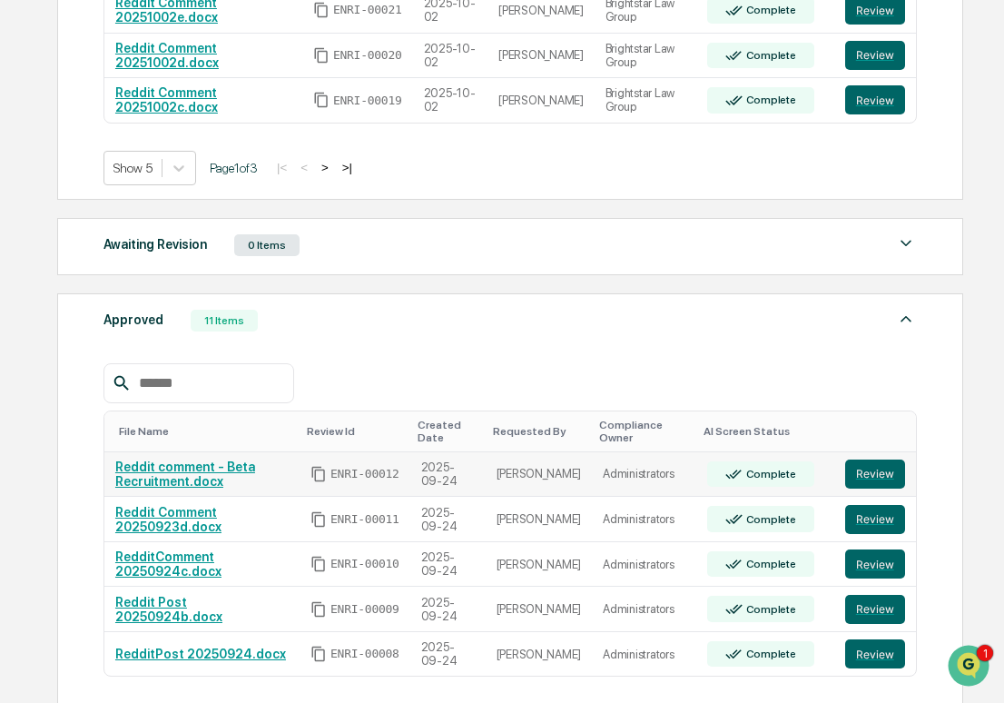
click at [245, 468] on link "Reddit comment - Beta Recruitment.docx" at bounding box center [185, 473] width 140 height 29
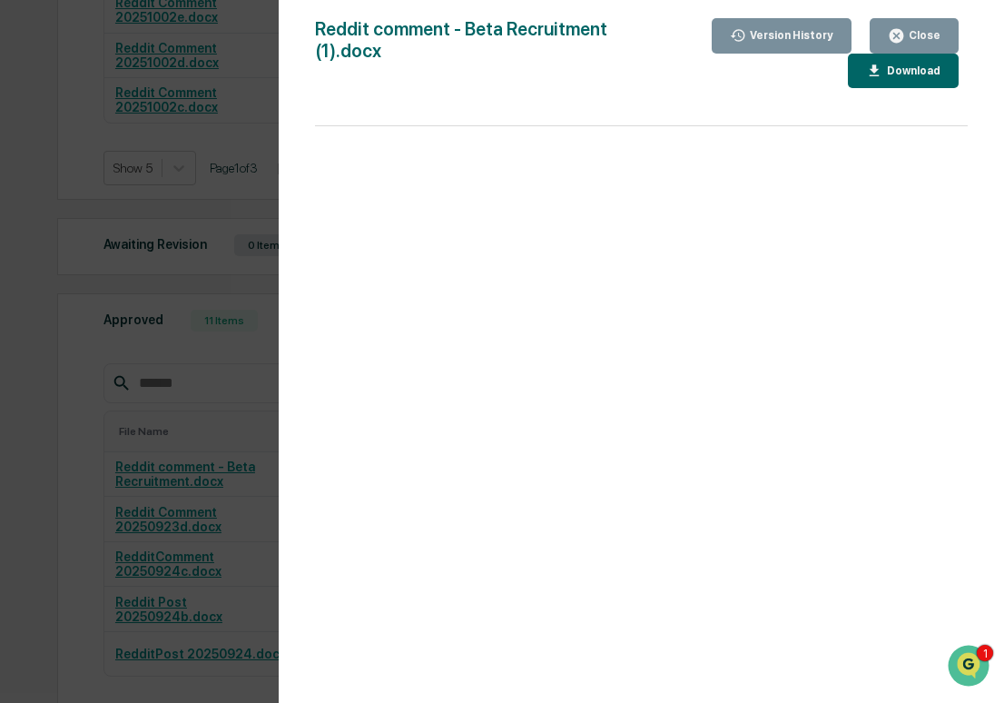
click at [255, 316] on div "Version History 10/01/2025, 07:33 PM Sameer Kalwani 09/24/2025, 11:45 PM Sameer…" at bounding box center [502, 351] width 1004 height 703
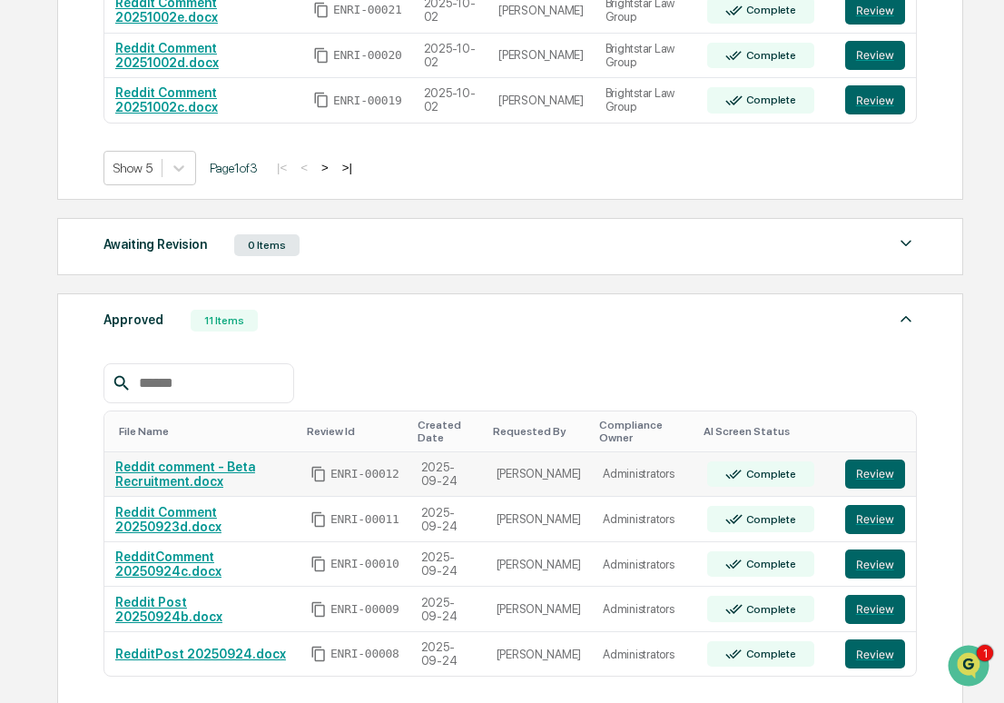
click at [593, 473] on td "Administrators" at bounding box center [644, 474] width 104 height 45
click at [883, 468] on button "Review" at bounding box center [875, 473] width 60 height 29
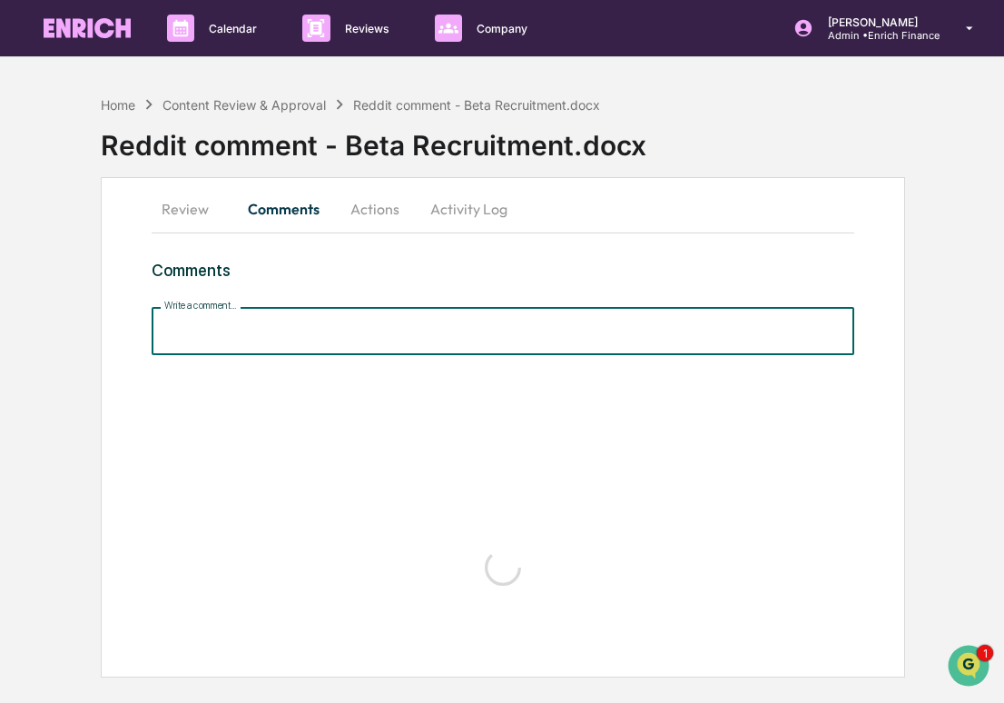
click at [277, 322] on input "Write a comment..." at bounding box center [503, 331] width 703 height 48
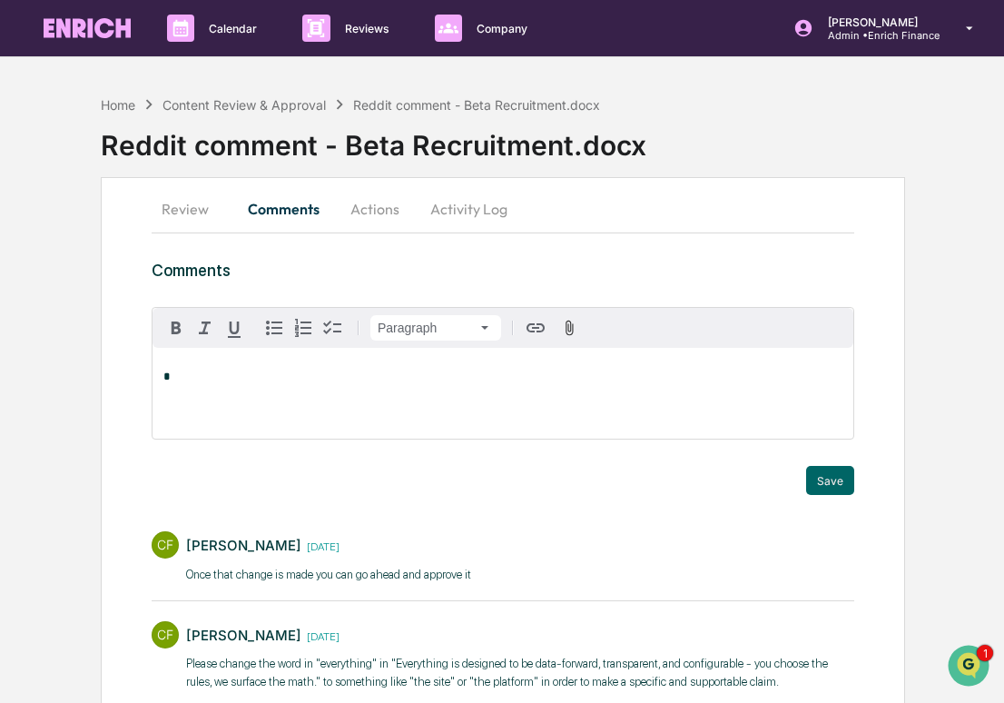
click at [468, 221] on button "Activity Log" at bounding box center [469, 209] width 106 height 44
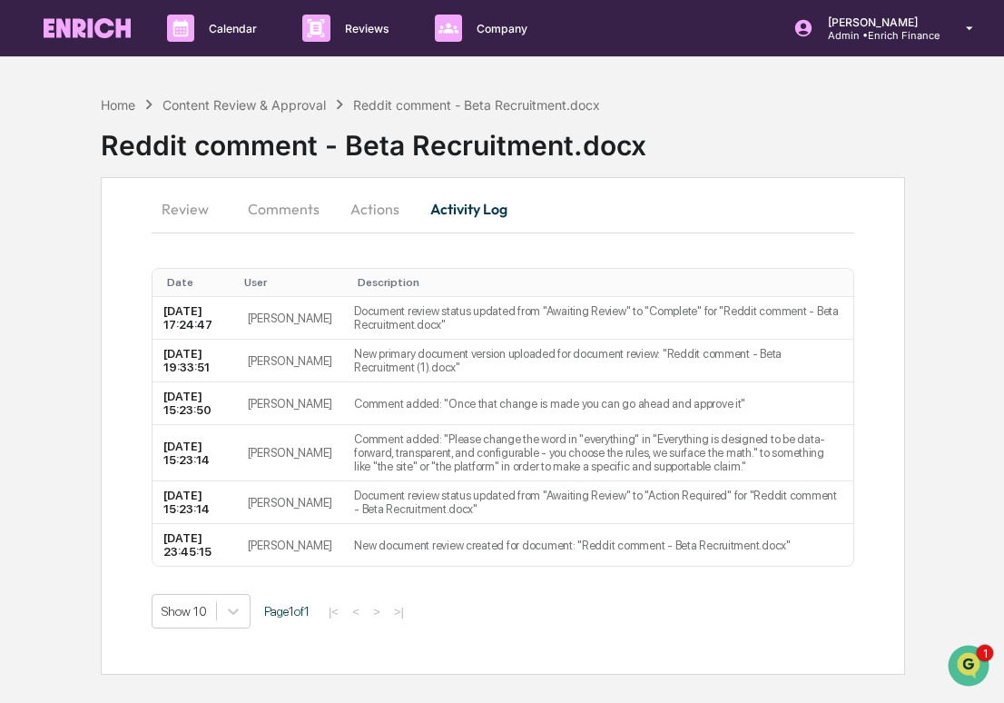
click at [291, 205] on button "Comments" at bounding box center [283, 209] width 101 height 44
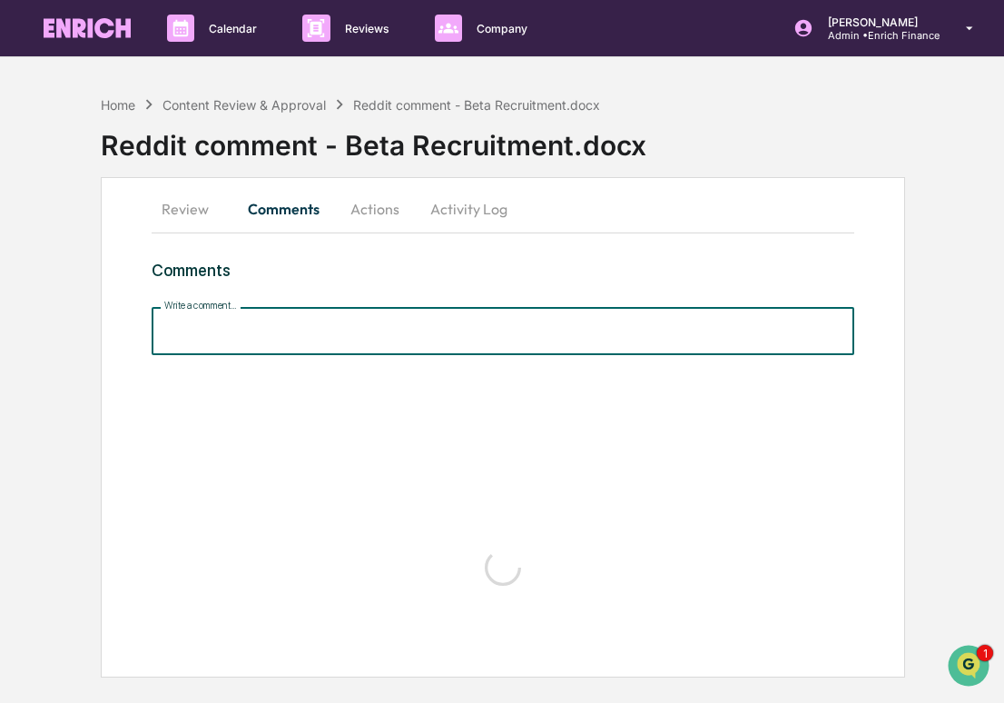
click at [377, 321] on input "Write a comment..." at bounding box center [503, 331] width 703 height 48
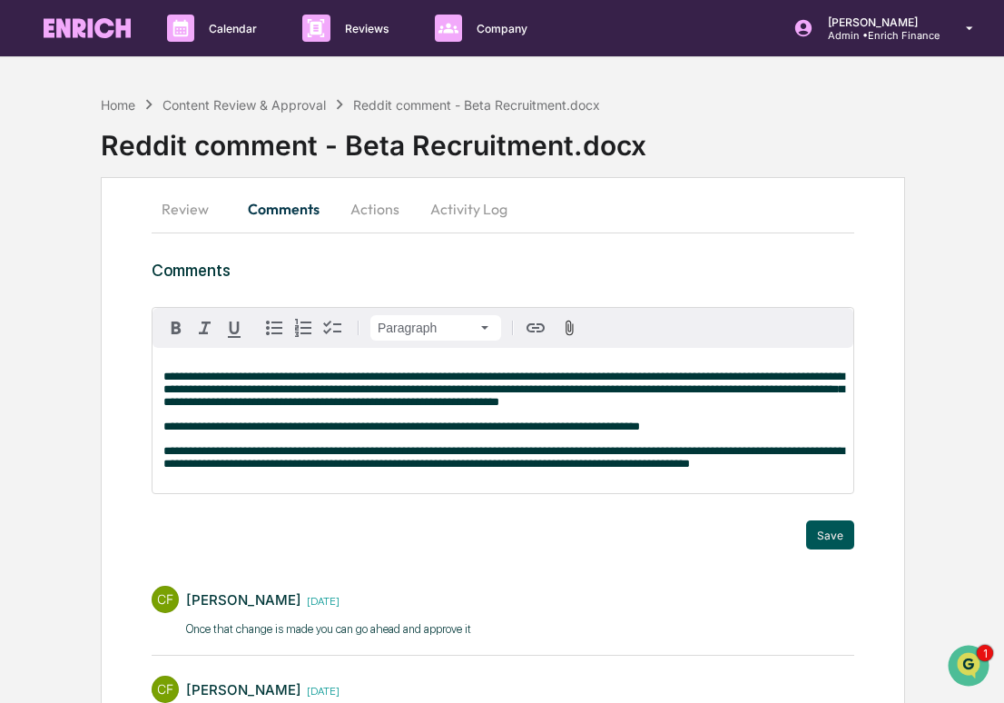
click at [831, 549] on button "Save" at bounding box center [830, 534] width 48 height 29
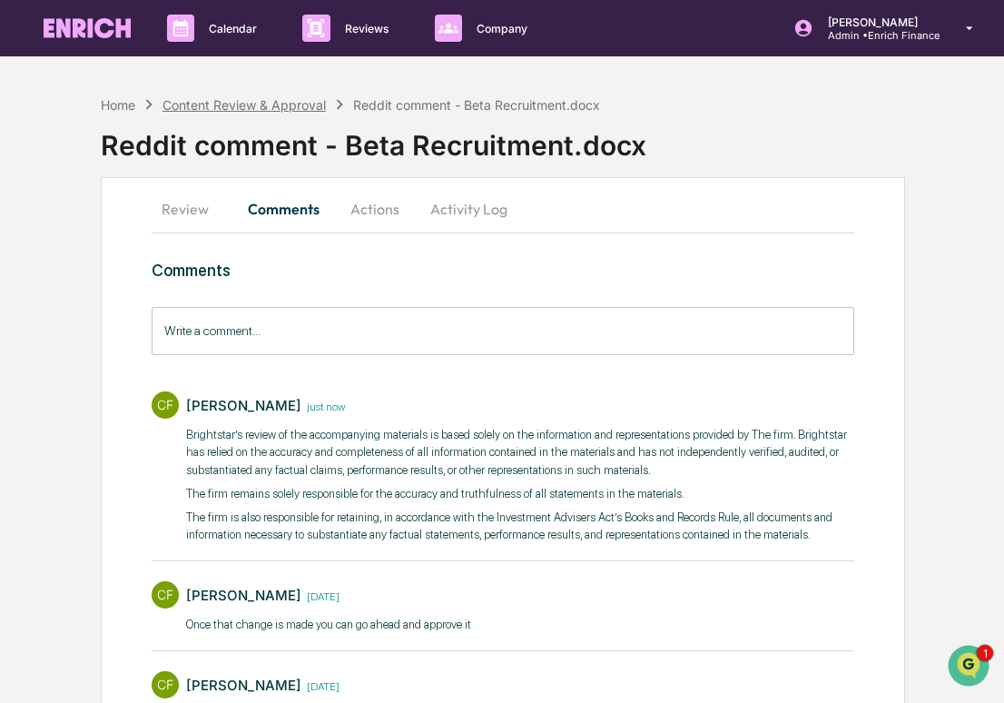
click at [214, 101] on div "Content Review & Approval" at bounding box center [244, 104] width 163 height 15
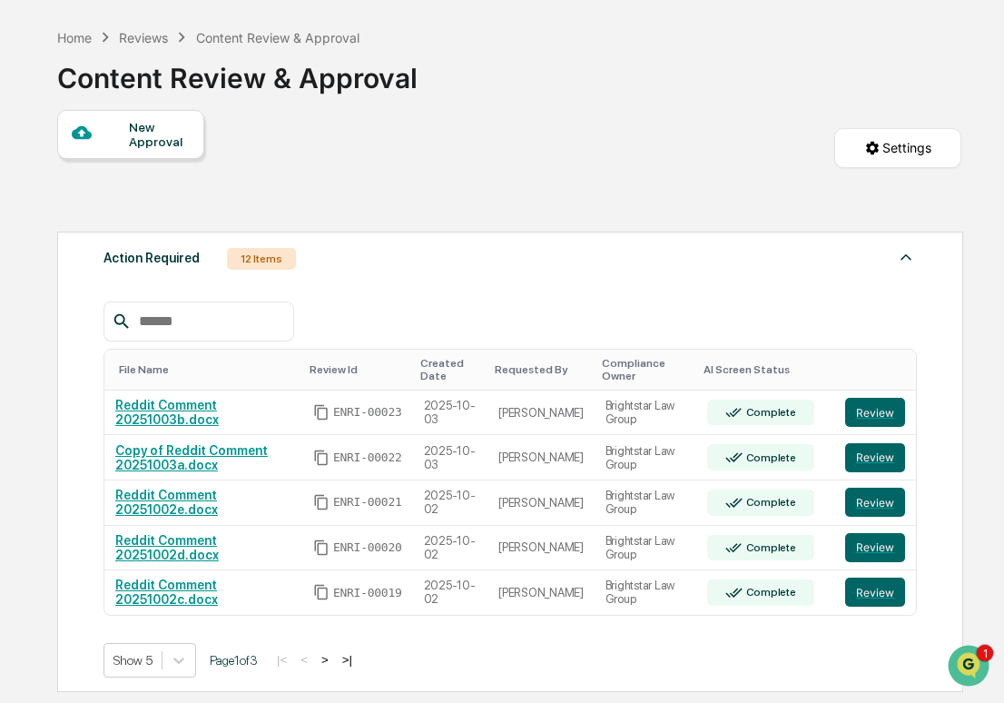
scroll to position [80, 0]
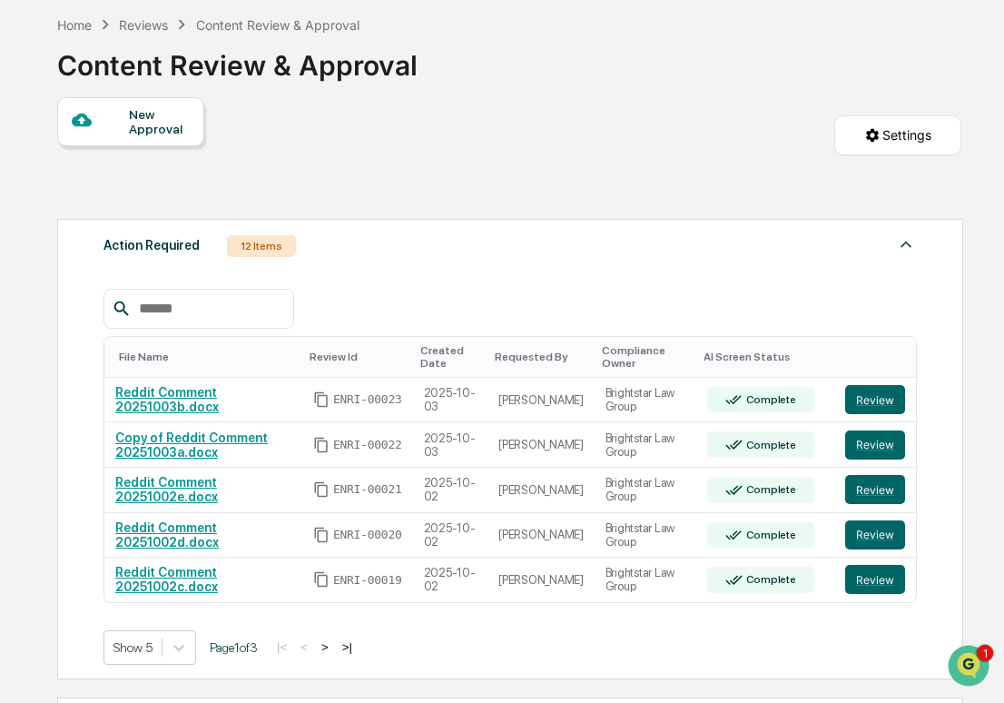
click at [334, 648] on button ">" at bounding box center [325, 646] width 18 height 15
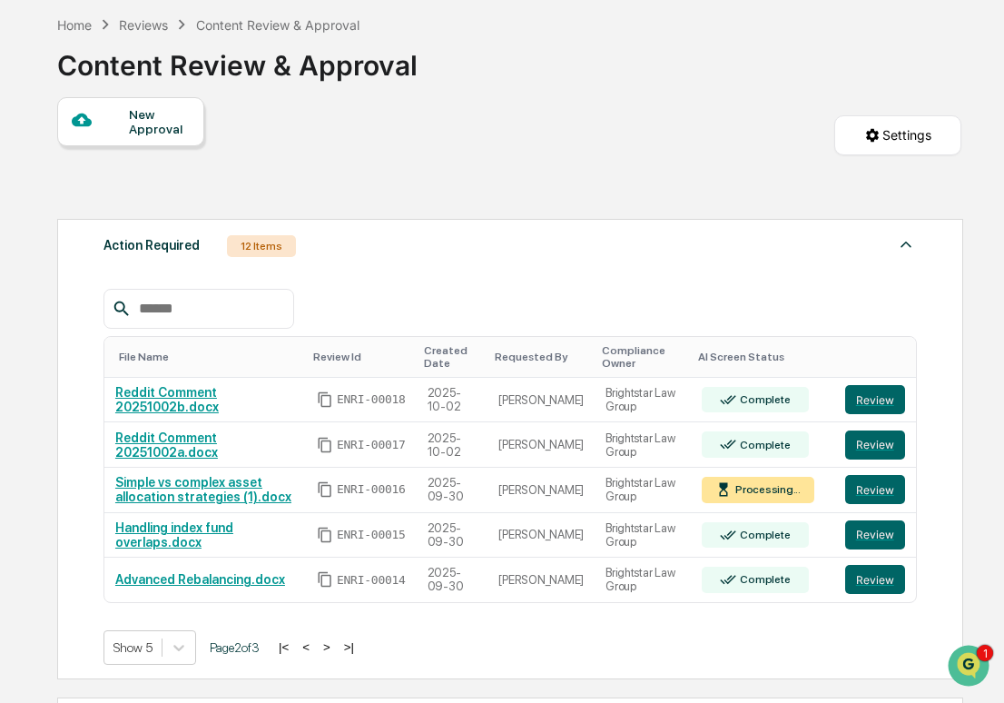
click at [336, 648] on button ">" at bounding box center [327, 646] width 18 height 15
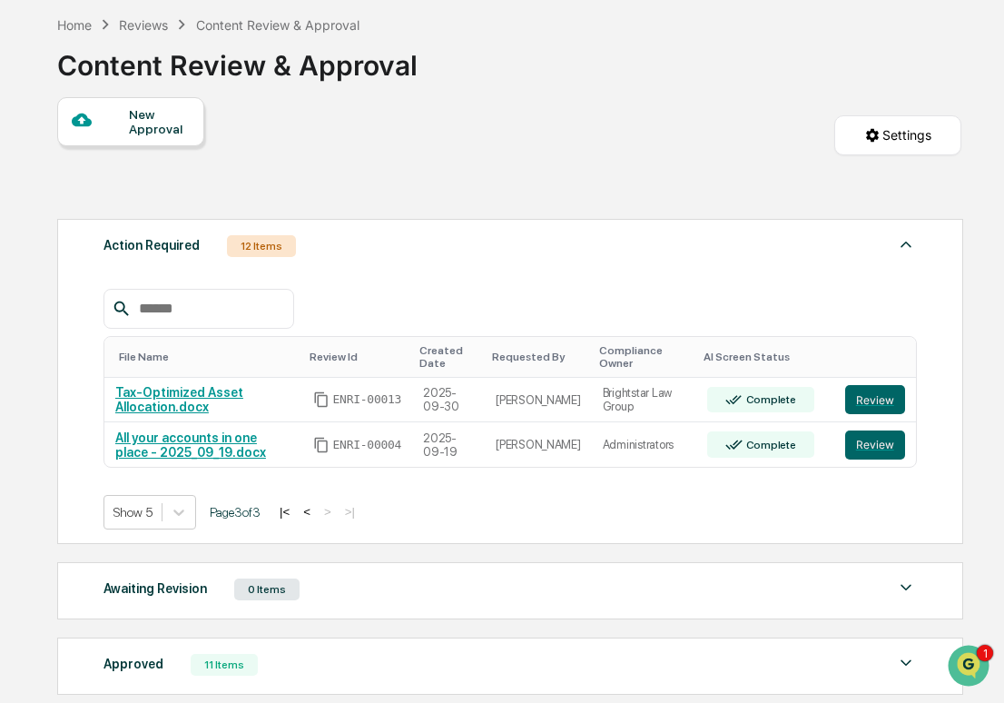
click at [316, 512] on button "<" at bounding box center [307, 511] width 18 height 15
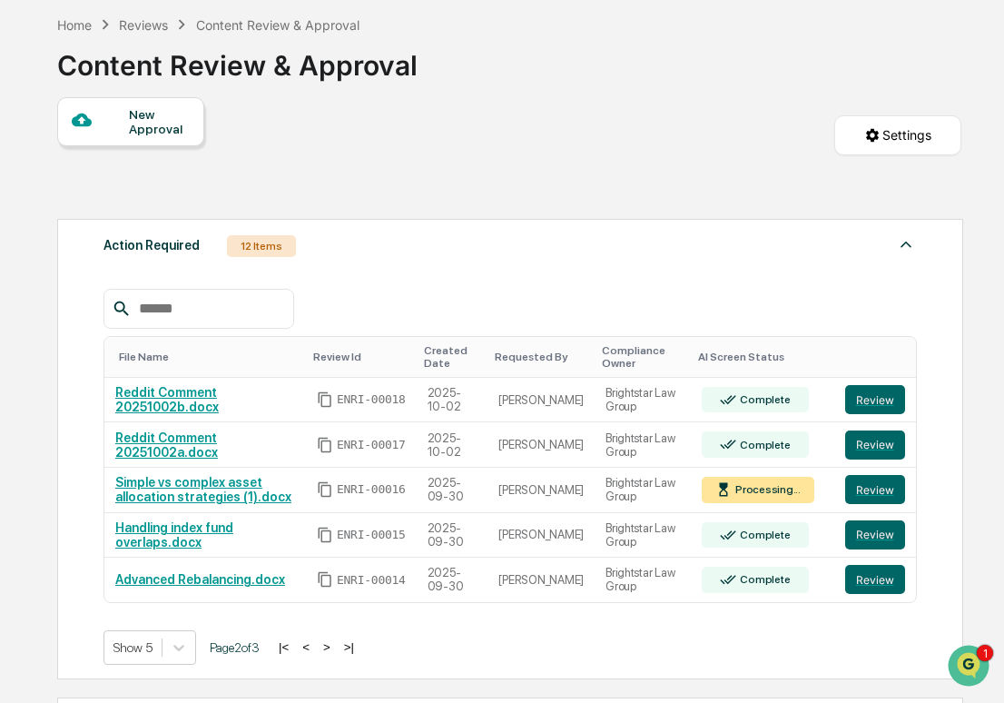
click at [336, 646] on button ">" at bounding box center [327, 646] width 18 height 15
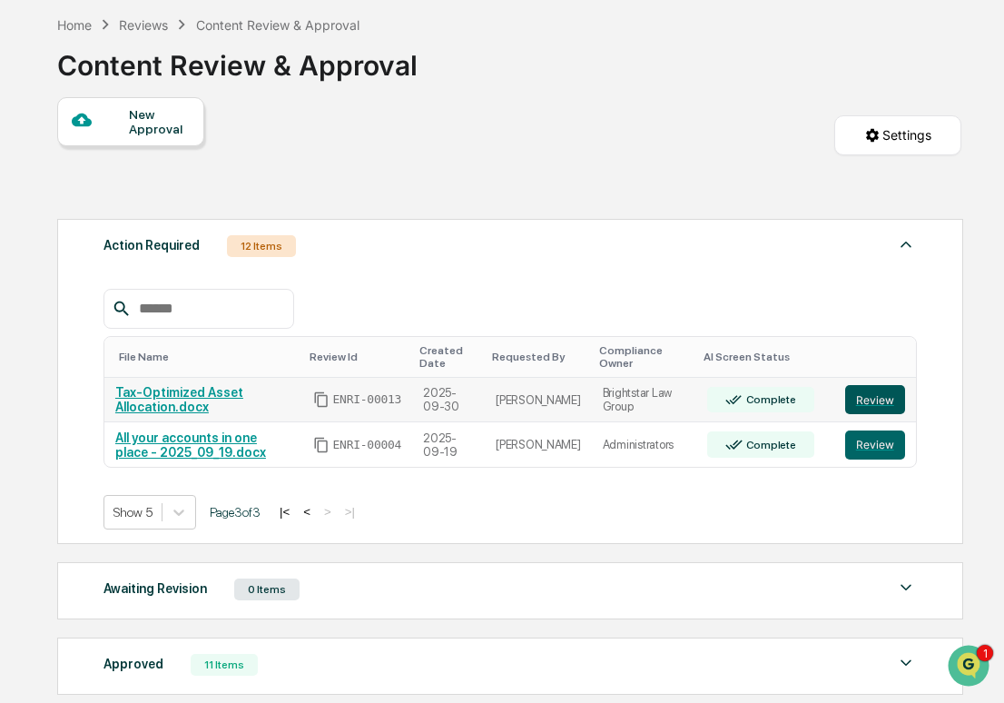
click at [870, 396] on button "Review" at bounding box center [875, 399] width 60 height 29
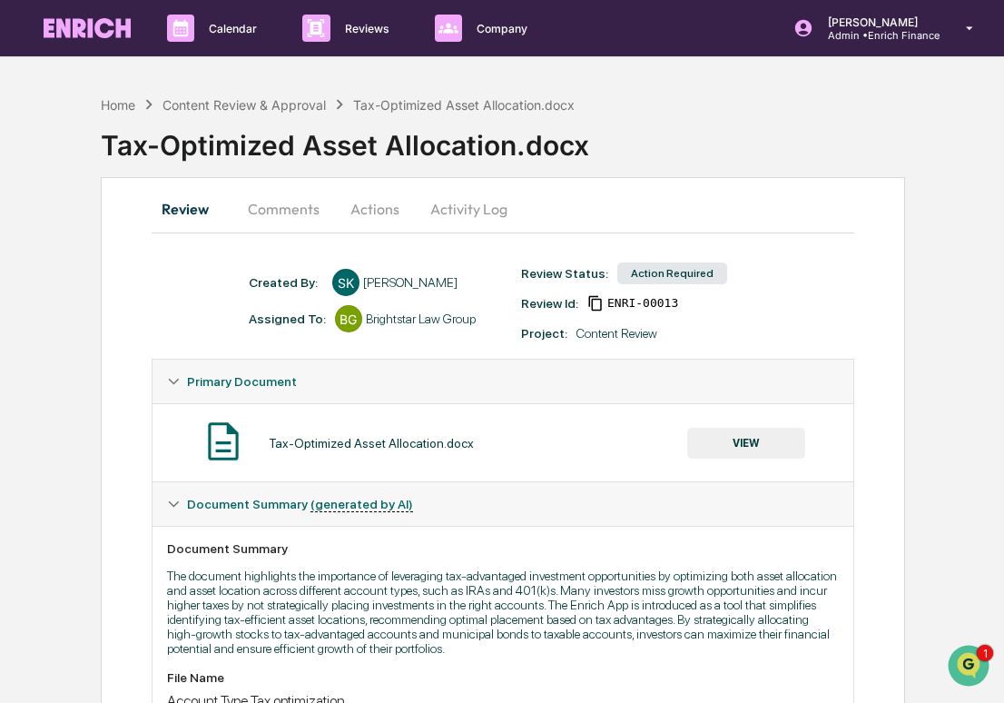
click at [764, 449] on button "VIEW" at bounding box center [746, 443] width 118 height 31
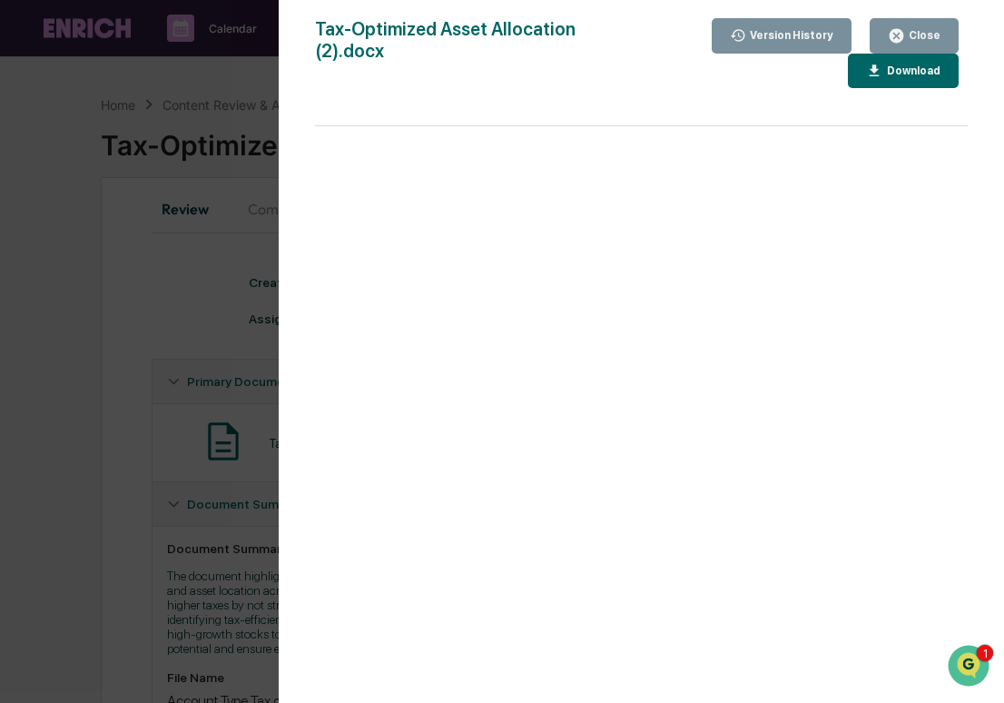
click at [889, 79] on button "Download" at bounding box center [903, 71] width 111 height 35
click at [149, 207] on div "Version History [DATE] 12:01 AM [PERSON_NAME] [DATE] 10:06 PM [PERSON_NAME] [DA…" at bounding box center [502, 351] width 1004 height 703
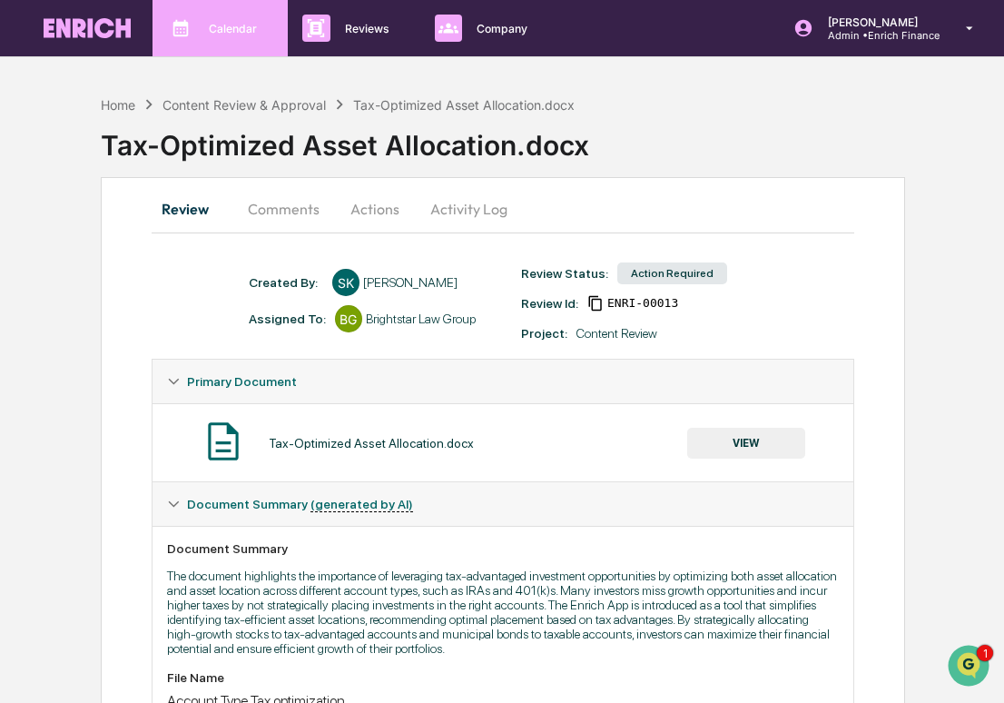
click at [225, 45] on div "Calendar Manage Tasks" at bounding box center [220, 28] width 135 height 56
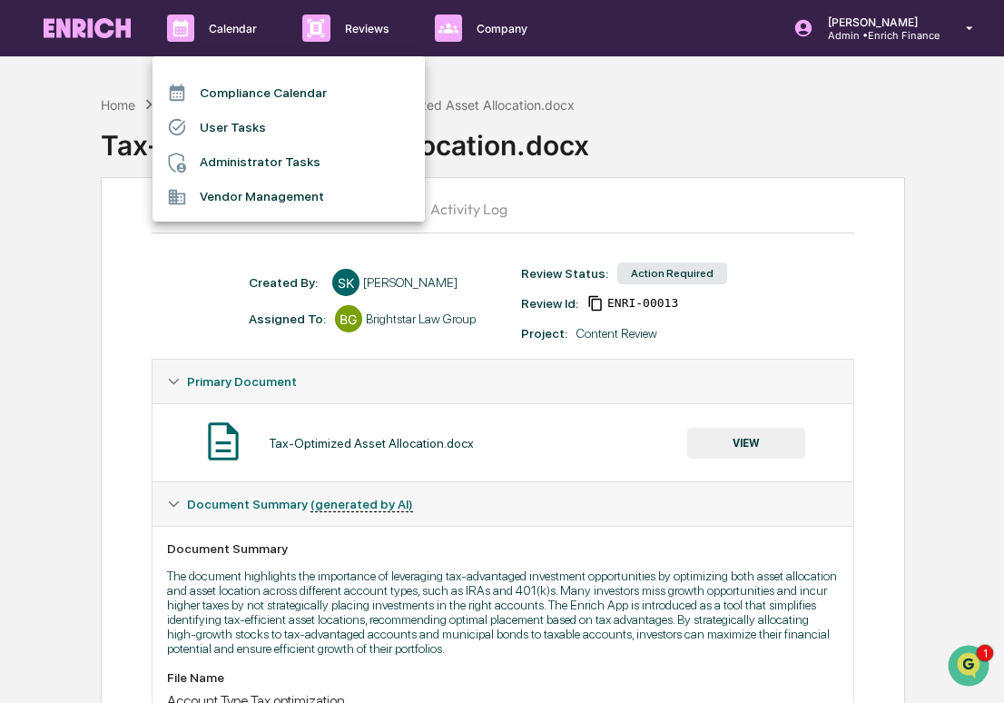
click at [252, 162] on li "Administrator Tasks" at bounding box center [289, 162] width 272 height 35
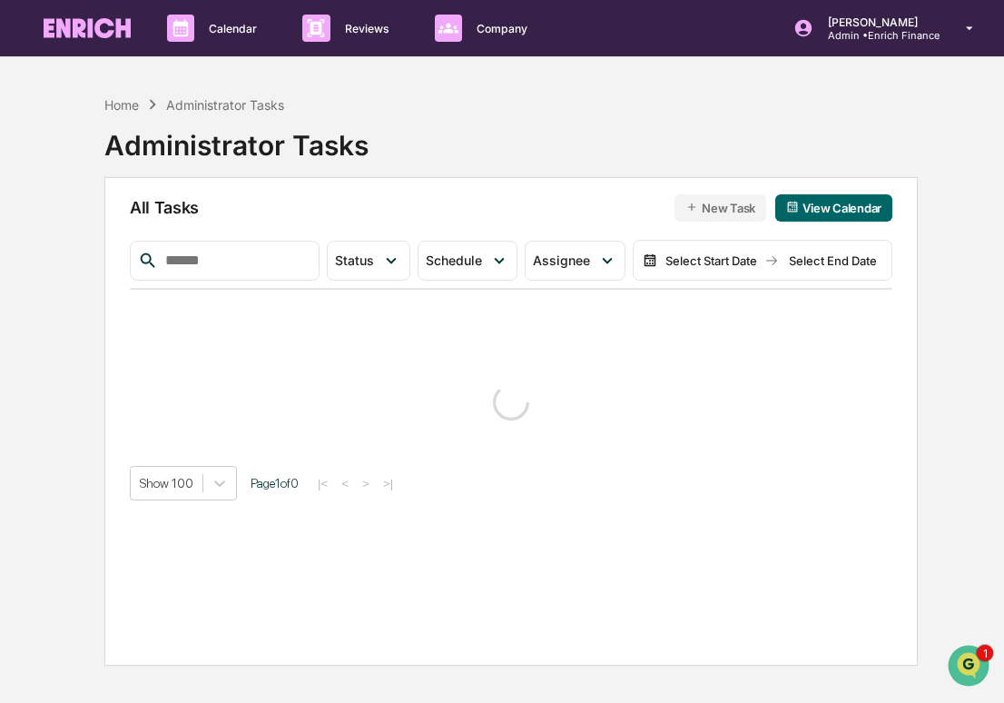
click at [70, 299] on div "Home Administrator Tasks Administrator Tasks All Tasks New Task View Calendar S…" at bounding box center [501, 437] width 903 height 703
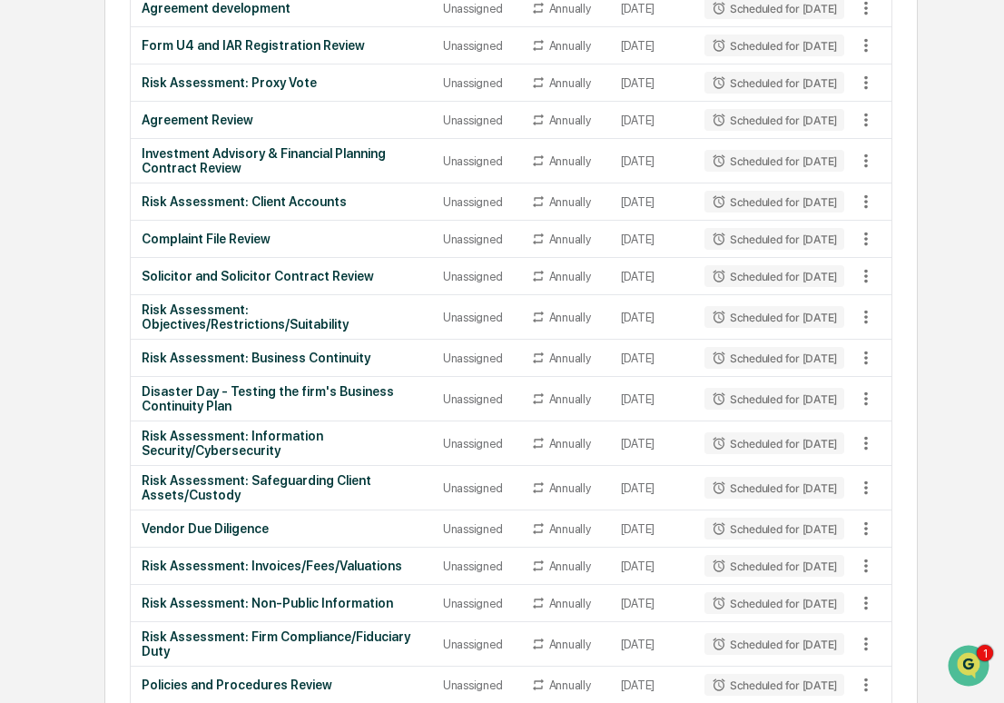
scroll to position [1958, 0]
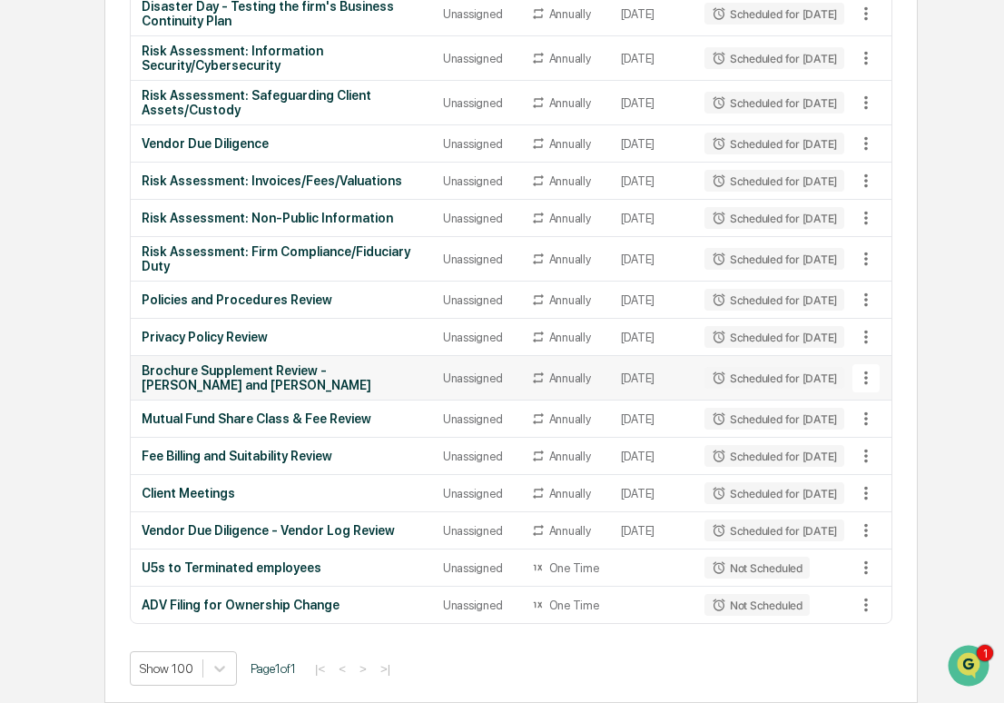
click at [871, 368] on icon at bounding box center [866, 378] width 20 height 20
click at [871, 340] on div at bounding box center [502, 351] width 1004 height 703
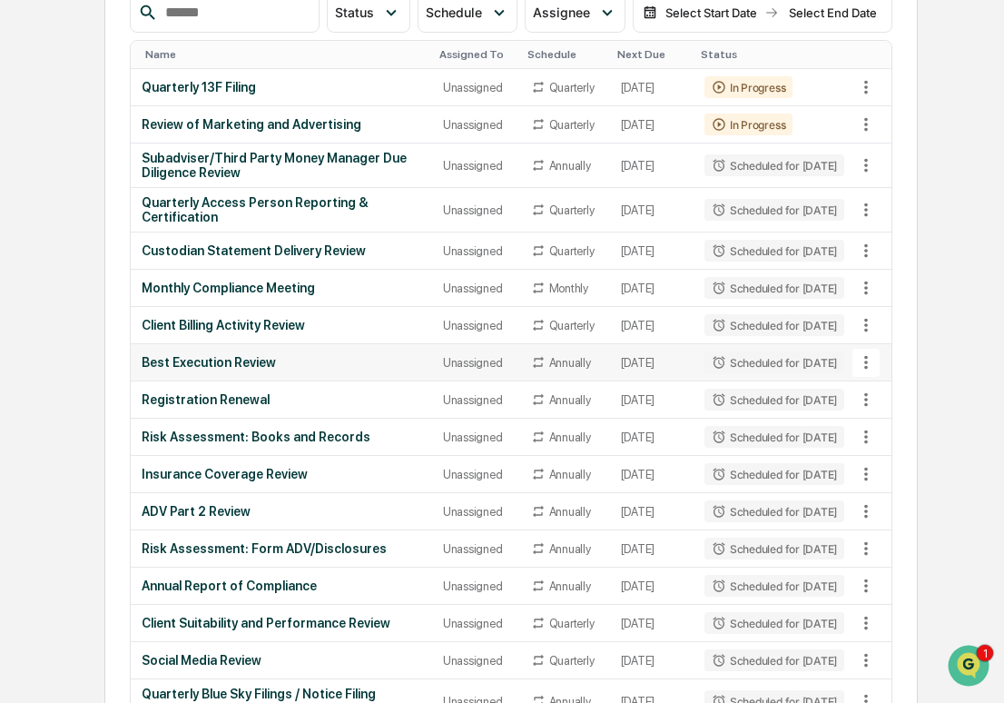
scroll to position [0, 0]
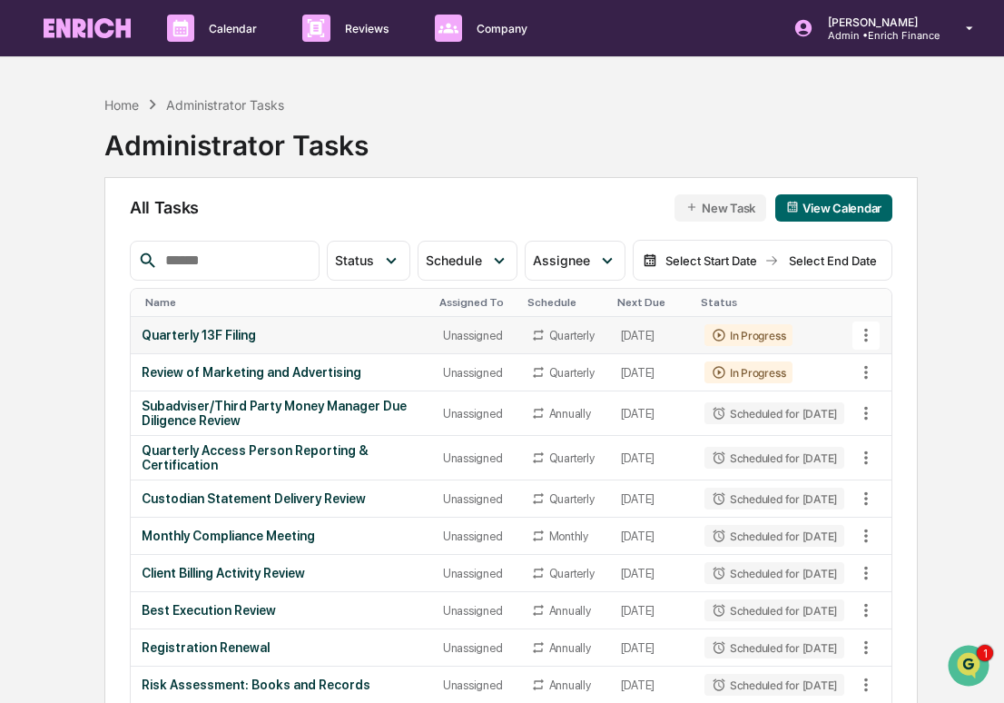
click at [873, 335] on icon at bounding box center [866, 335] width 20 height 20
click at [871, 338] on div at bounding box center [502, 351] width 1004 height 703
click at [485, 160] on div "Home Administrator Tasks Administrator Tasks" at bounding box center [510, 131] width 813 height 91
click at [221, 265] on input "text" at bounding box center [234, 261] width 153 height 24
type input "*****"
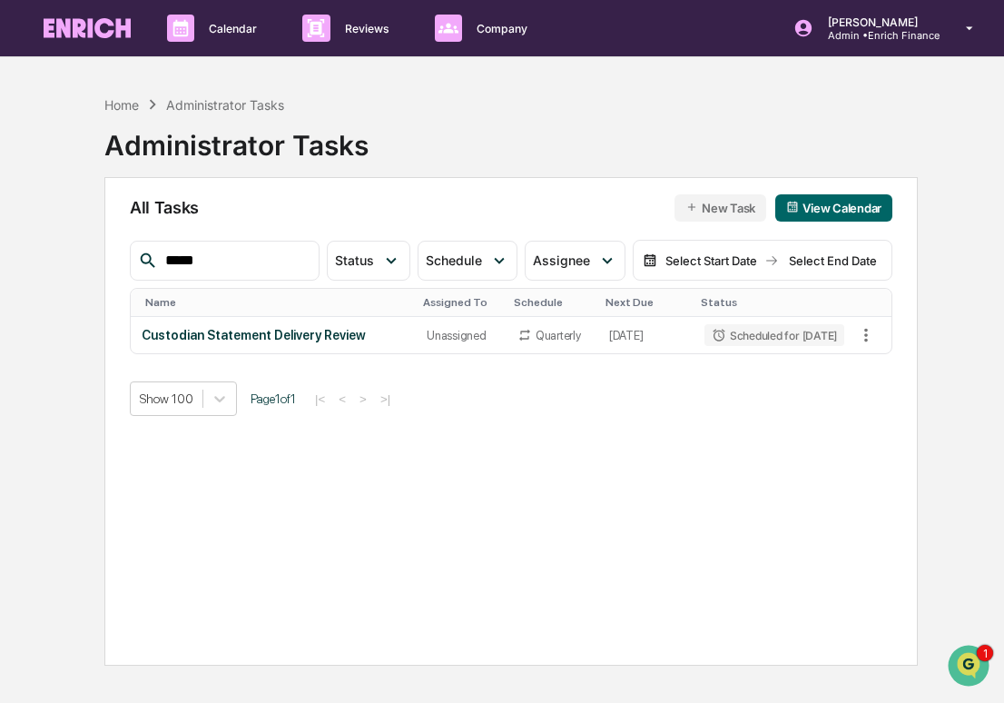
drag, startPoint x: 265, startPoint y: 255, endPoint x: 143, endPoint y: 252, distance: 121.7
click at [143, 255] on div "*****" at bounding box center [225, 261] width 190 height 40
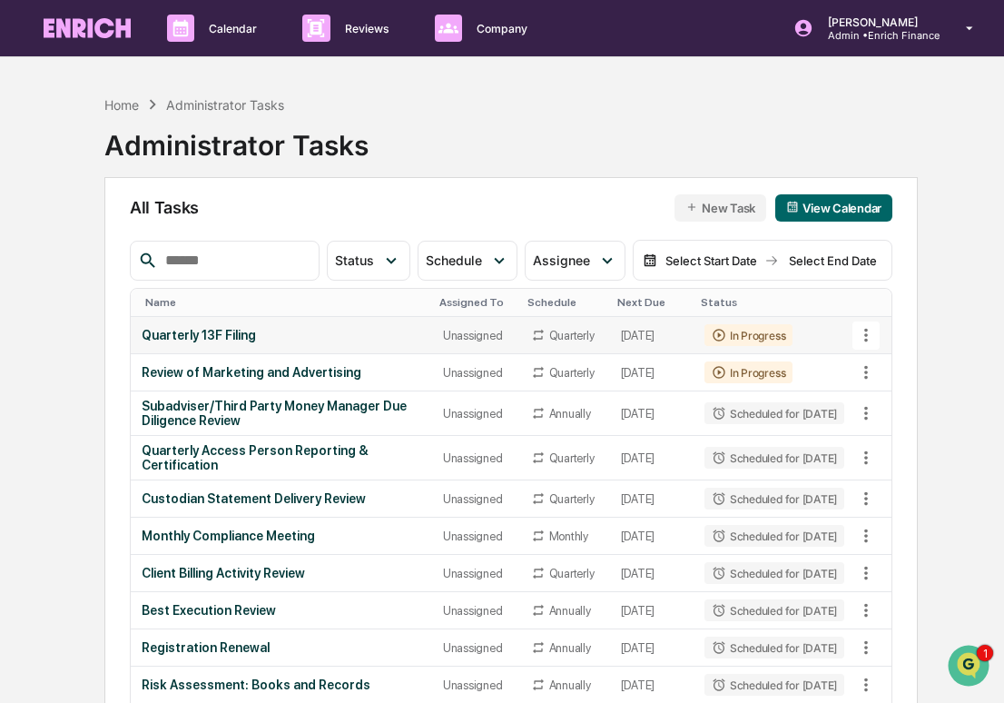
click at [610, 338] on td "[DATE]" at bounding box center [652, 335] width 84 height 37
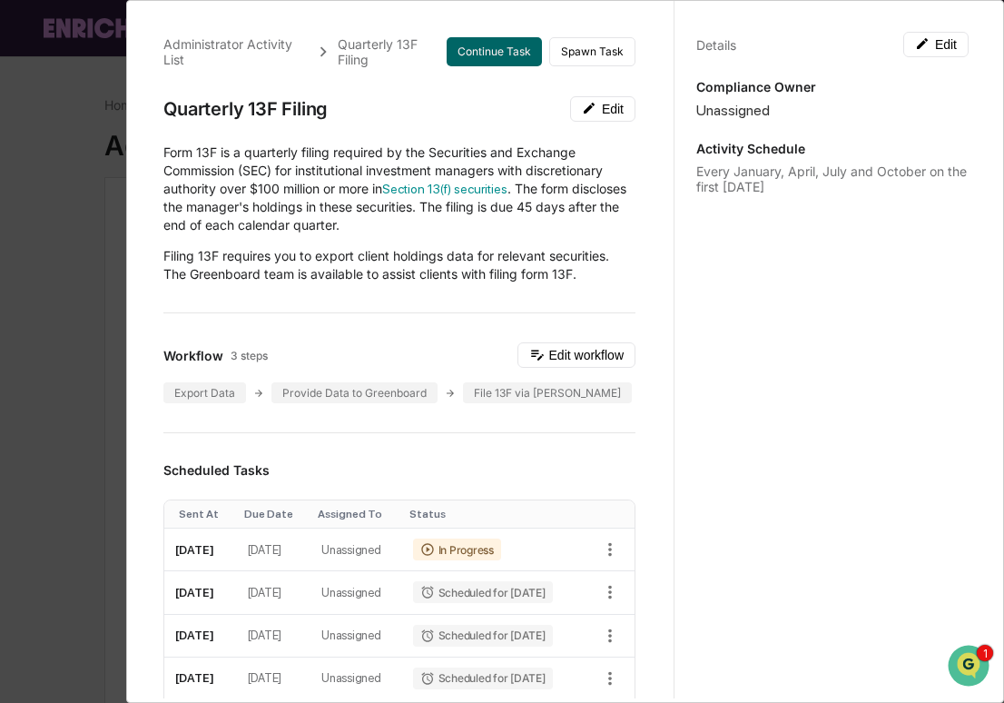
click at [82, 242] on div "Administrator Activity List Quarterly 13F Filing Continue Task Spawn Task Quart…" at bounding box center [502, 351] width 1004 height 703
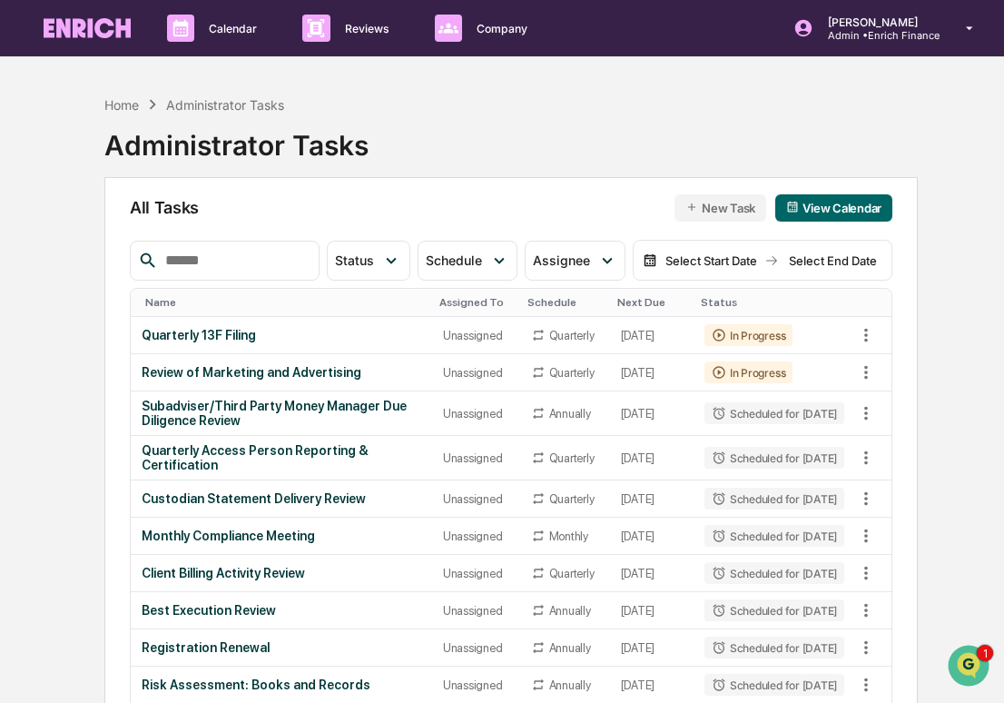
click at [220, 267] on input "text" at bounding box center [234, 261] width 153 height 24
click at [340, 370] on td "Review of Marketing and Advertising" at bounding box center [281, 372] width 301 height 37
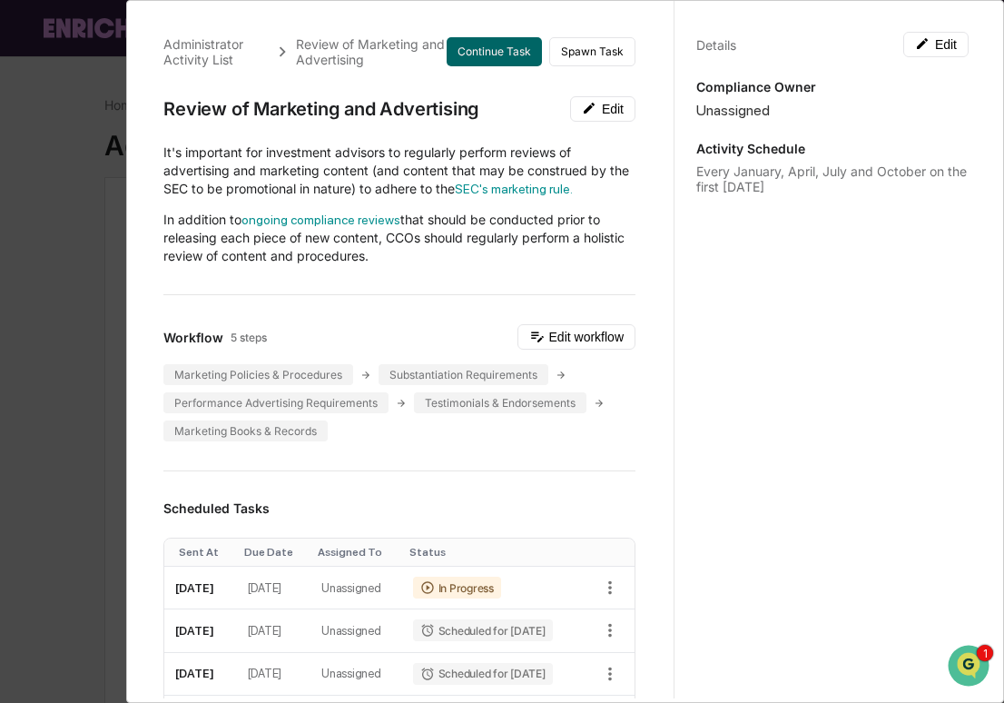
click at [52, 330] on div "Administrator Activity List Review of Marketing and Advertising Continue Task S…" at bounding box center [502, 351] width 1004 height 703
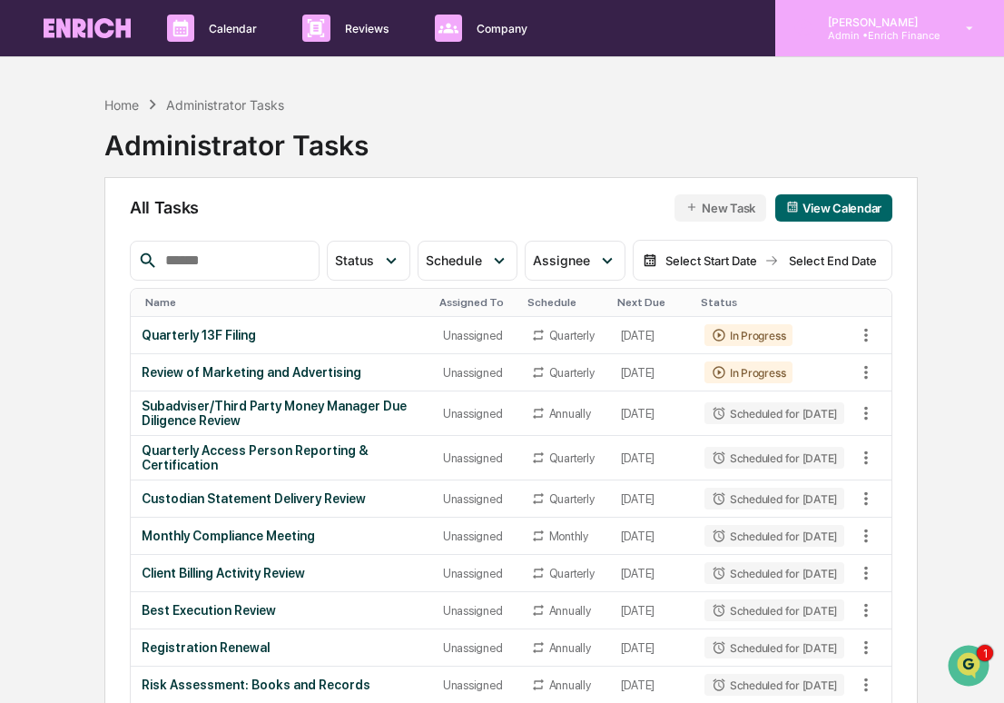
click at [915, 45] on div "[PERSON_NAME] Admin • Enrich Finance" at bounding box center [889, 28] width 229 height 56
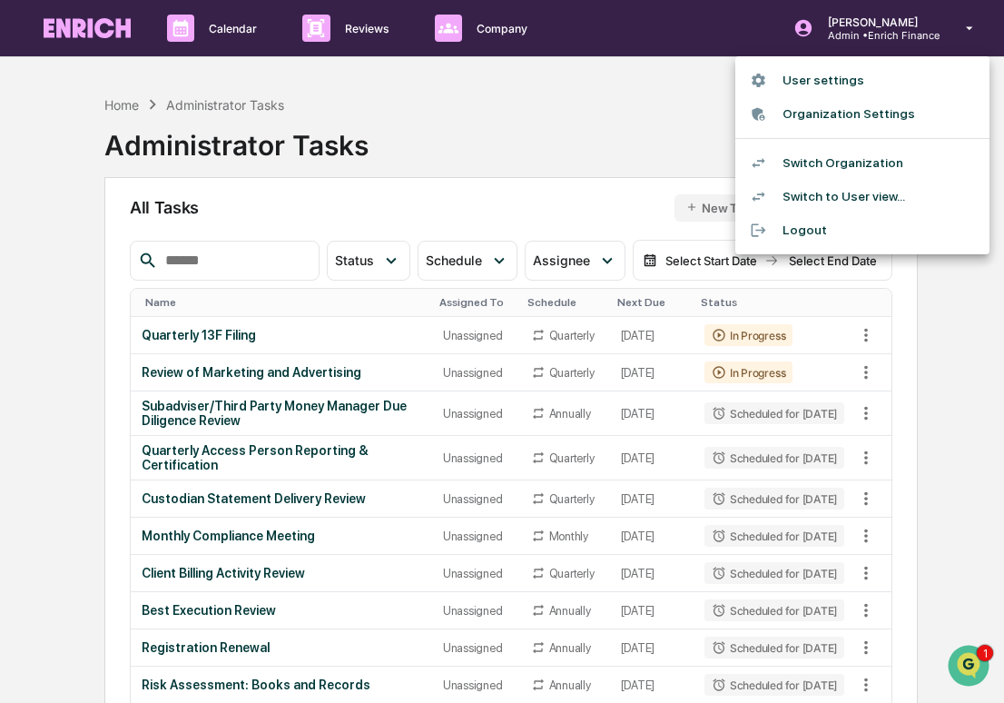
click at [814, 157] on li "Switch Organization" at bounding box center [862, 163] width 254 height 34
